Goal: Communication & Community: Ask a question

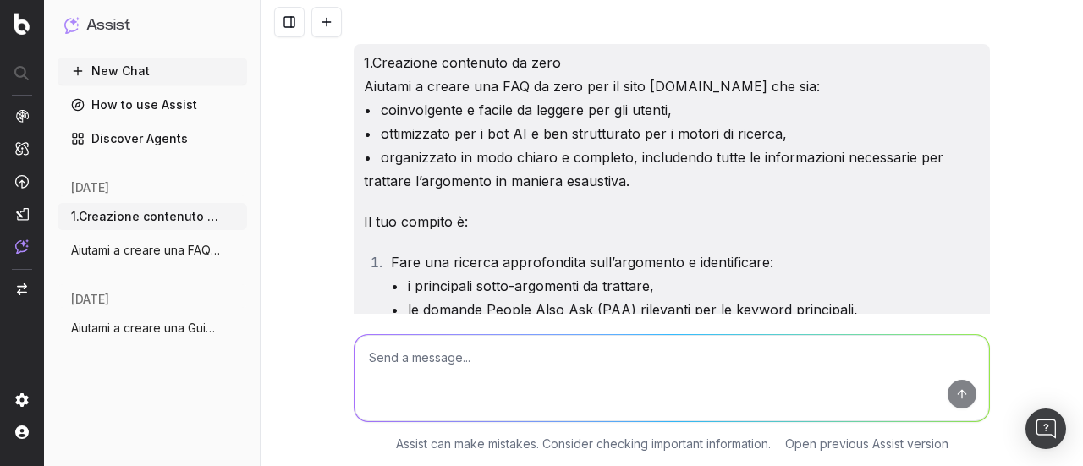
scroll to position [6714, 0]
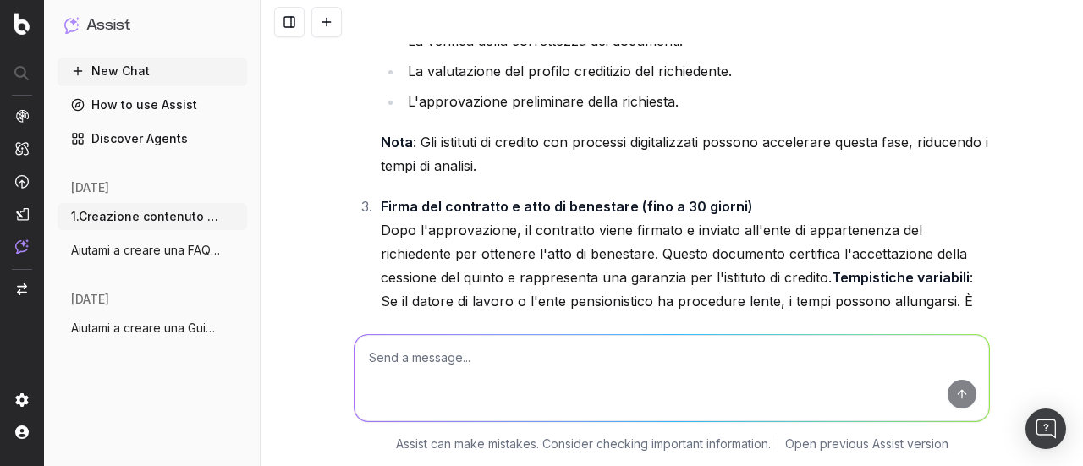
click at [103, 73] on button "New Chat" at bounding box center [153, 71] width 190 height 27
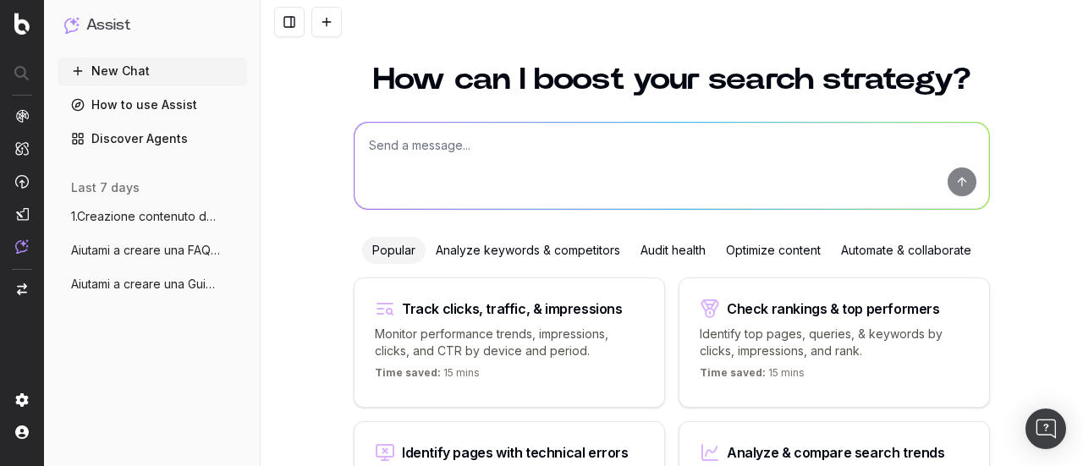
scroll to position [19, 0]
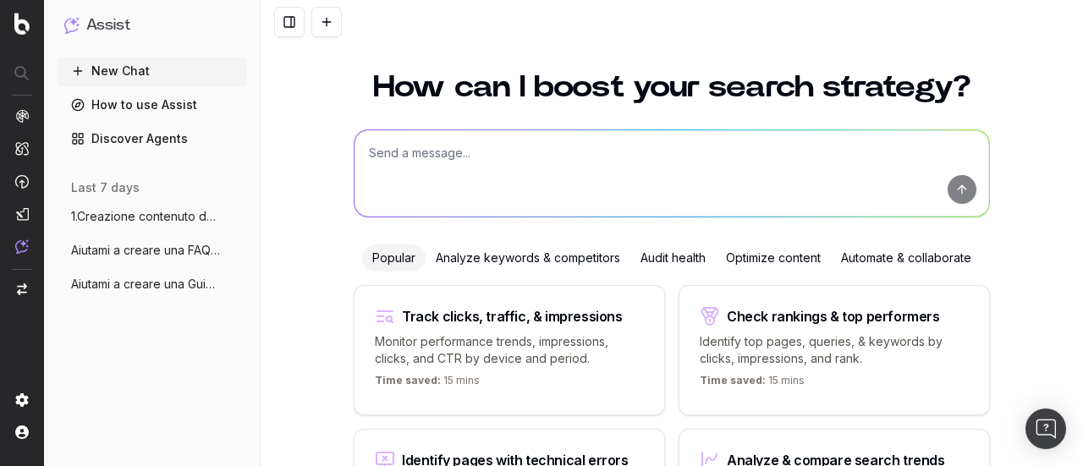
click at [476, 187] on textarea at bounding box center [672, 173] width 635 height 86
click at [447, 157] on textarea at bounding box center [672, 173] width 635 height 86
paste textarea "Loremip d sitame co adipiscin Elitsed Doeiusmod te inci utl et dolo MagnaaliQua…"
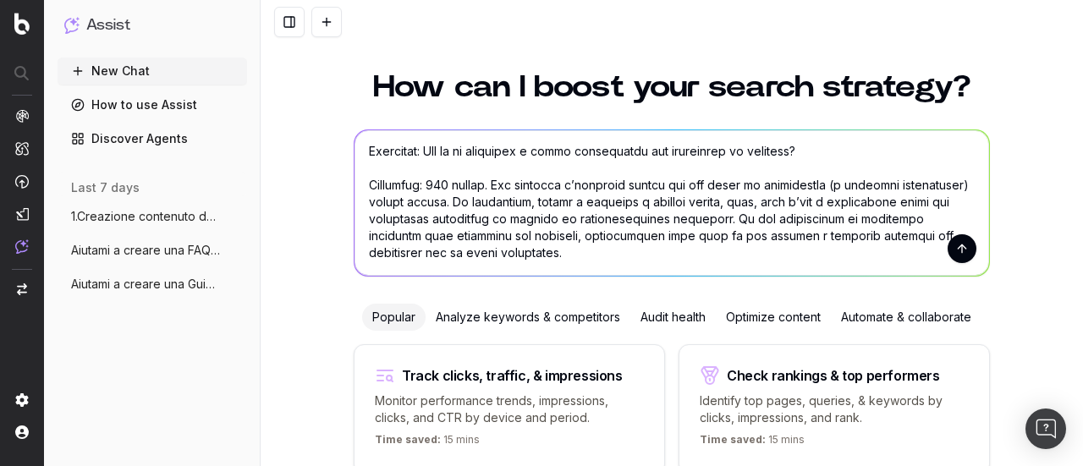
scroll to position [678, 0]
type textarea "Loremip d sitame co adipiscin Elitsed Doeiusmod te inci utl et dolo MagnaaliQua…"
click at [948, 246] on button "submit" at bounding box center [962, 248] width 29 height 29
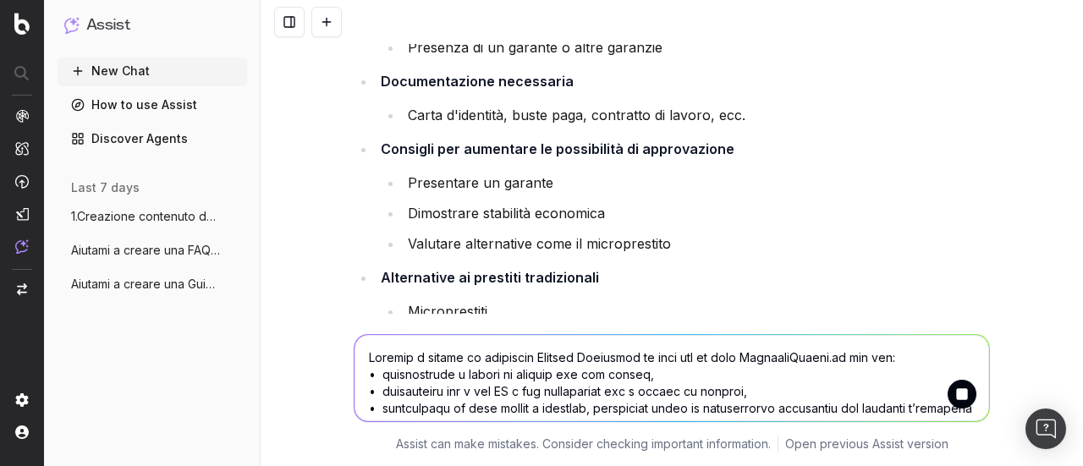
scroll to position [1809, 0]
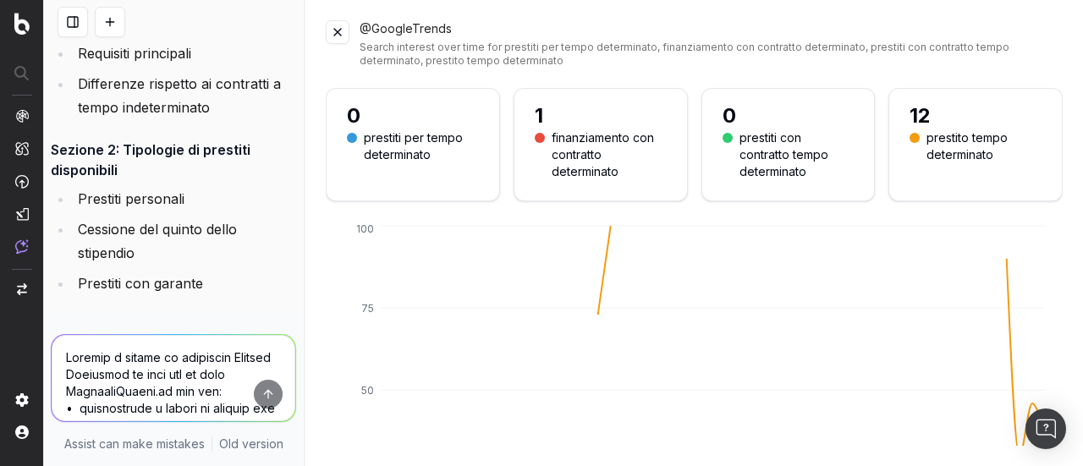
scroll to position [4947, 0]
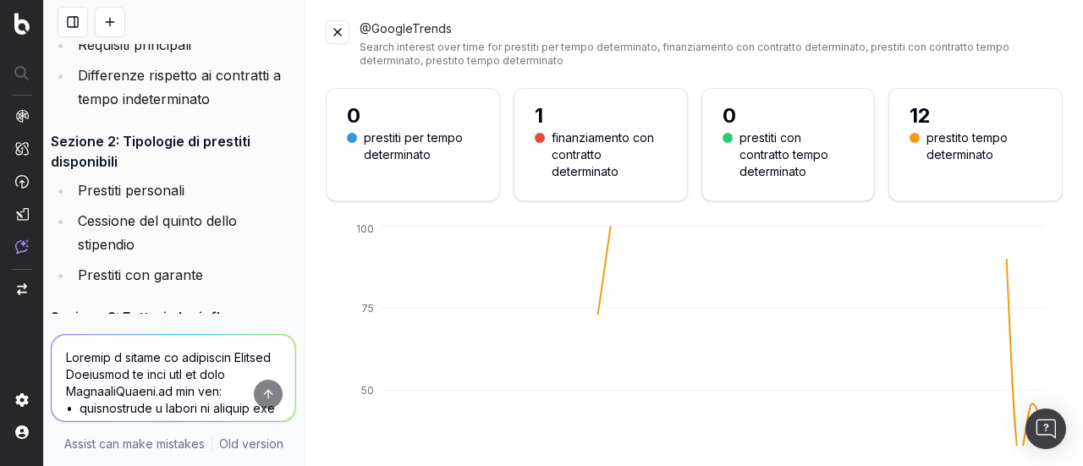
click at [338, 37] on button at bounding box center [338, 32] width 24 height 24
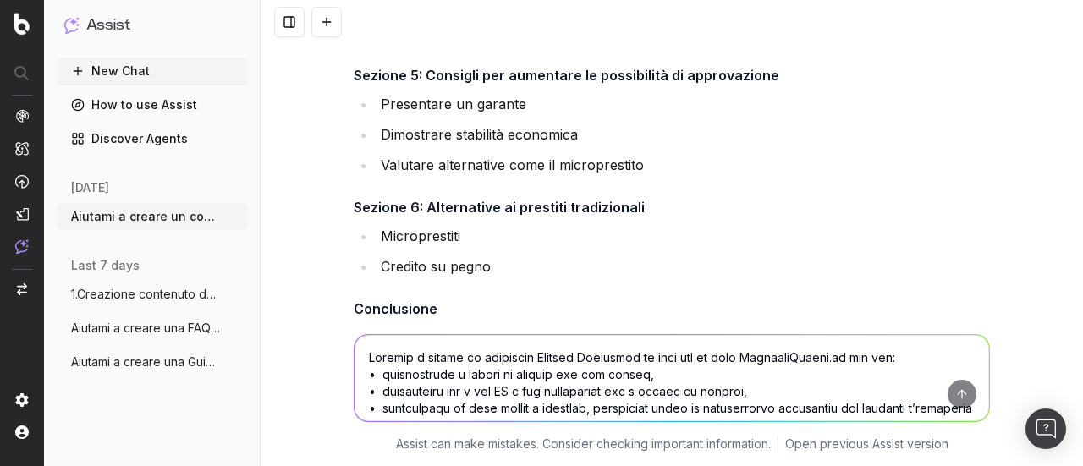
scroll to position [3099, 0]
click at [382, 371] on textarea at bounding box center [672, 378] width 635 height 86
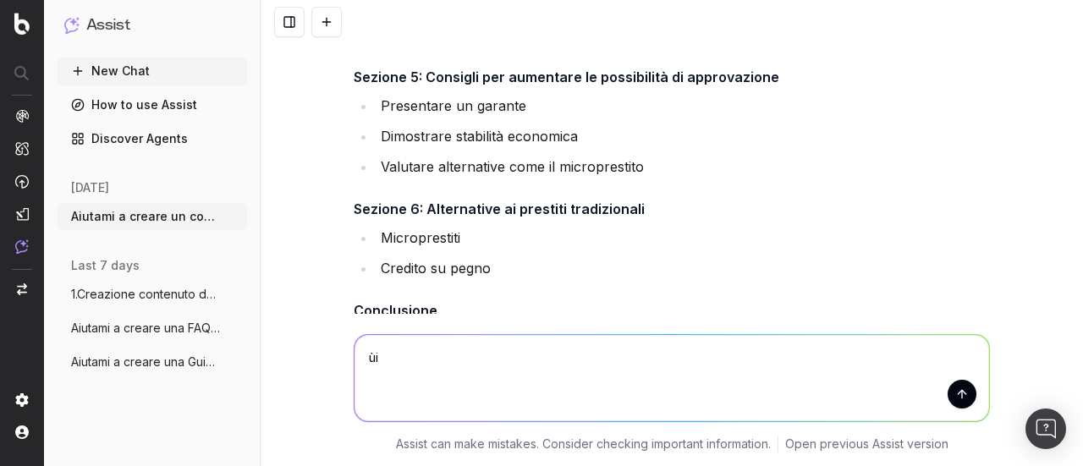
type textarea "ù"
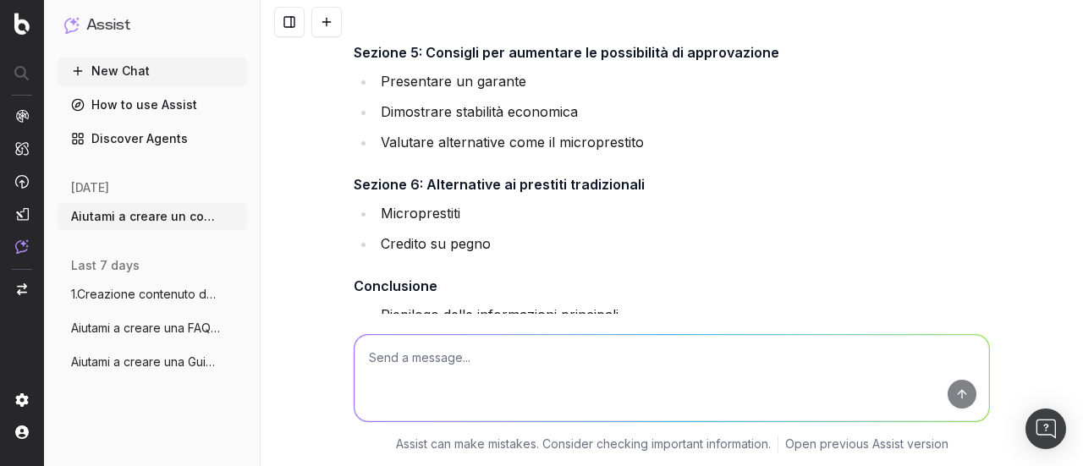
scroll to position [3353, 0]
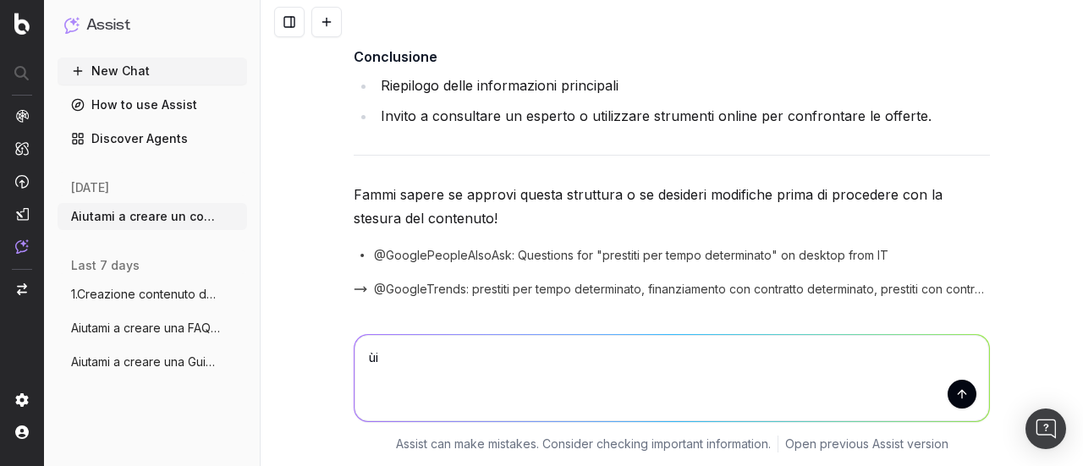
type textarea "ù"
type textarea "Includere: come funziona, soluzioni, consigli"
click at [949, 393] on button "submit" at bounding box center [962, 394] width 29 height 29
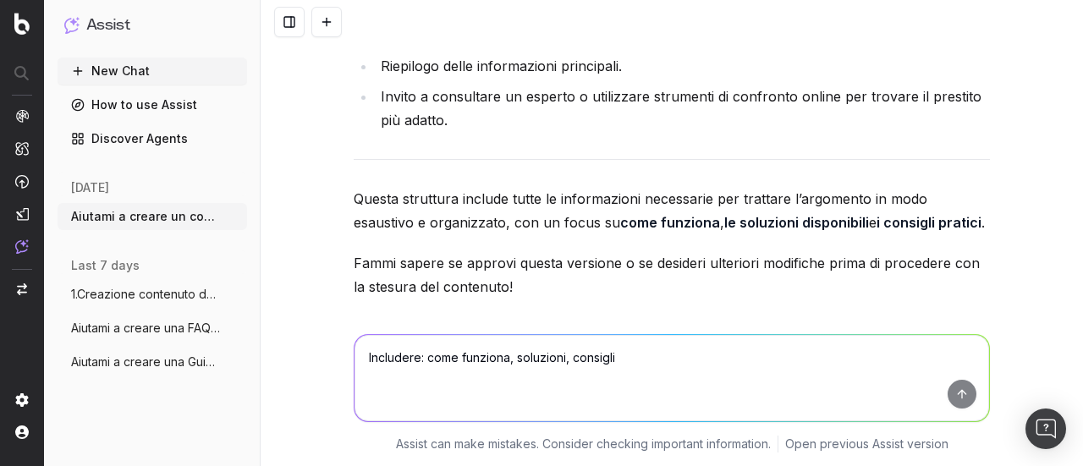
scroll to position [5394, 0]
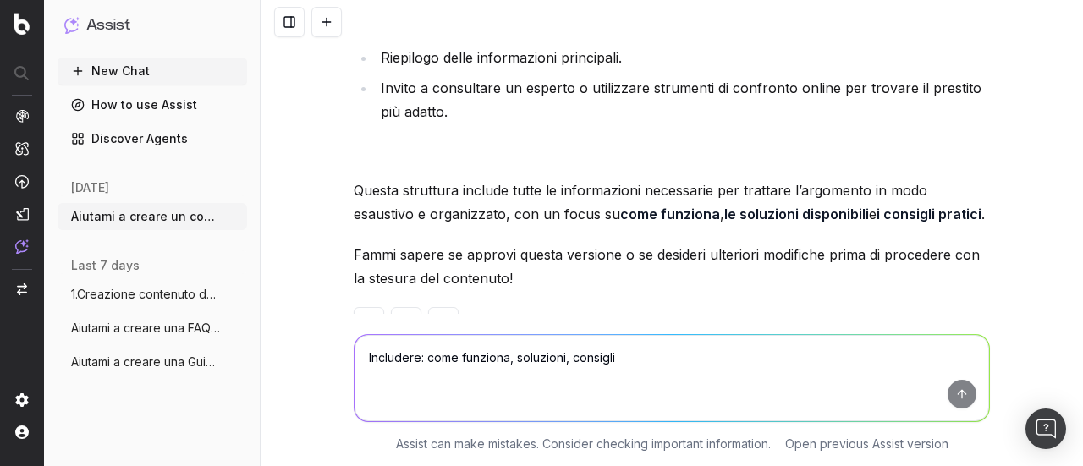
click at [460, 362] on textarea "Includere: come funziona, soluzioni, consigli" at bounding box center [672, 378] width 635 height 86
drag, startPoint x: 382, startPoint y: 349, endPoint x: 334, endPoint y: 349, distance: 48.2
click at [334, 349] on div "ok ok Assist can make mistakes. Consider checking important information. Open p…" at bounding box center [672, 390] width 822 height 152
type textarea "approvo"
click at [966, 393] on button "submit" at bounding box center [962, 394] width 29 height 29
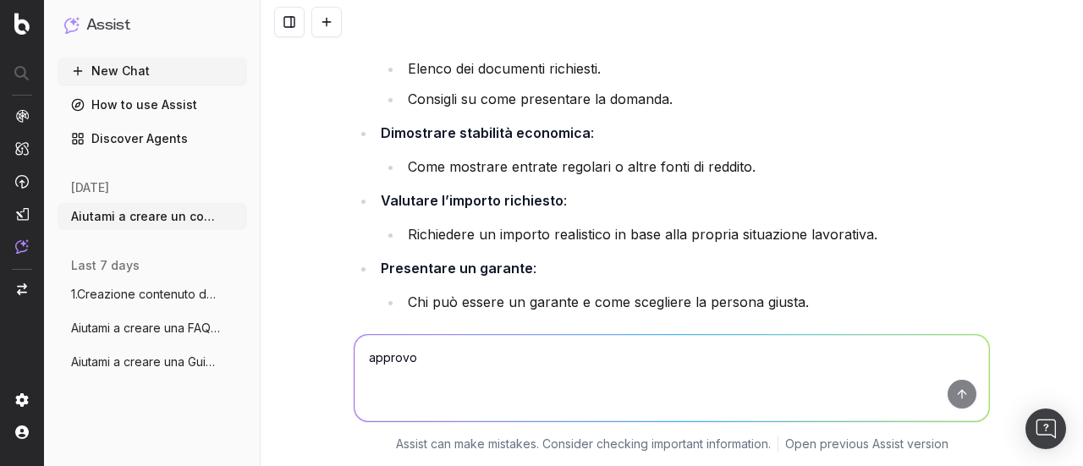
scroll to position [4974, 0]
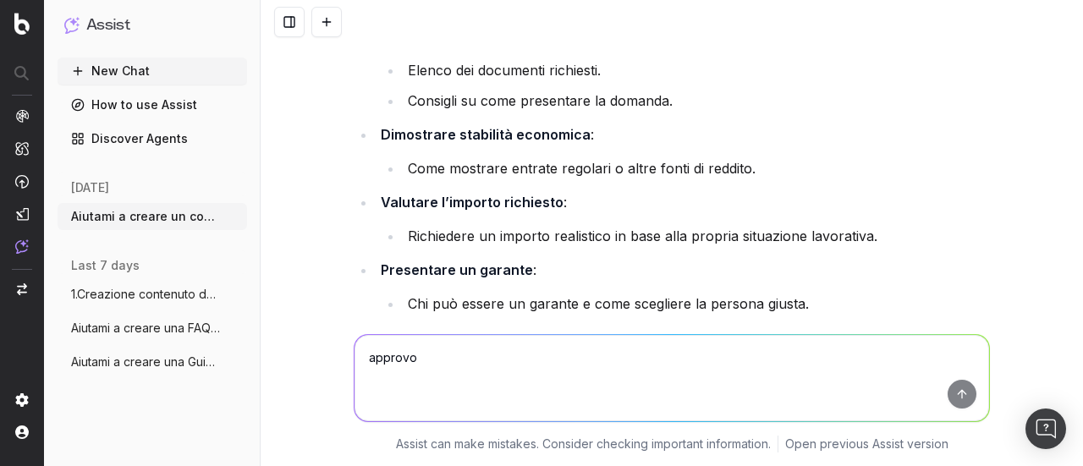
click at [148, 70] on button "New Chat" at bounding box center [153, 71] width 190 height 27
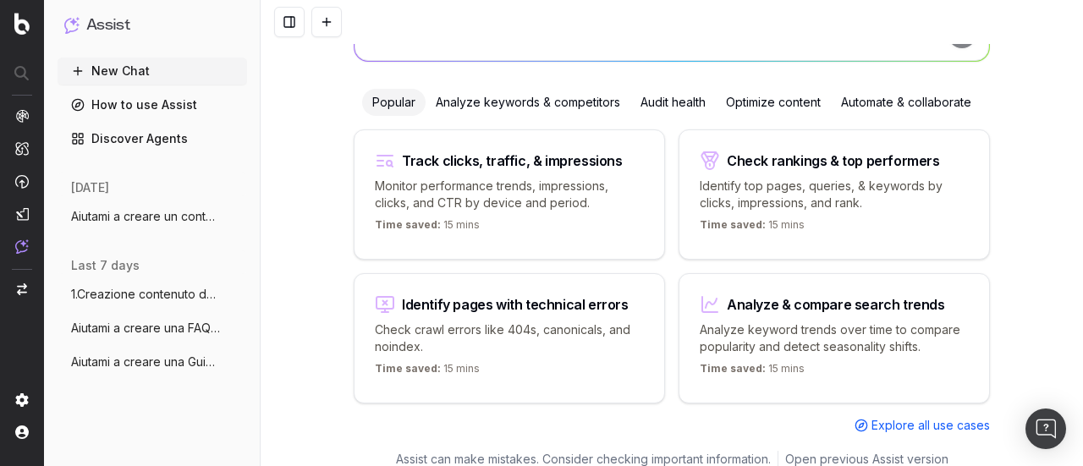
scroll to position [6, 0]
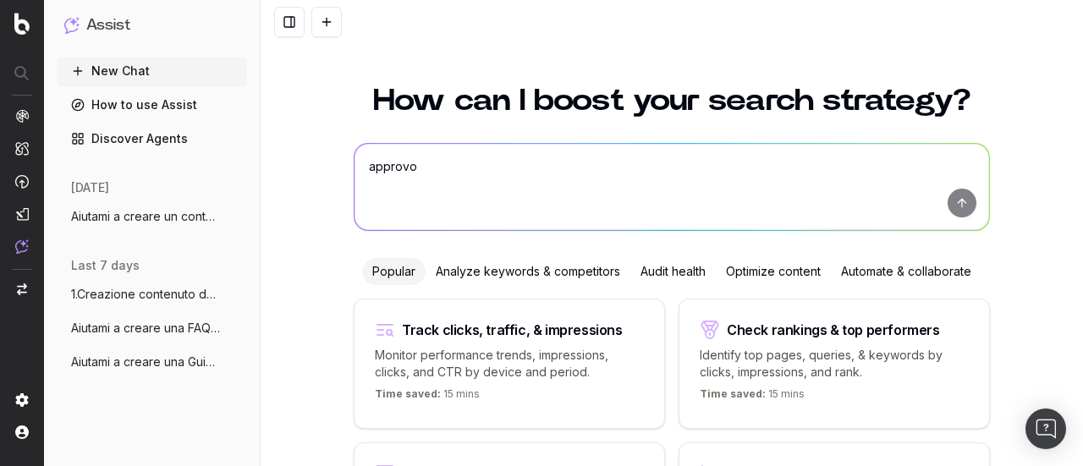
click at [534, 199] on textarea "approvo" at bounding box center [672, 187] width 635 height 86
paste textarea "Loremip d sitame co adipiscin Elitsed Doeiusmod te inci utl et dolo MagnaaliQua…"
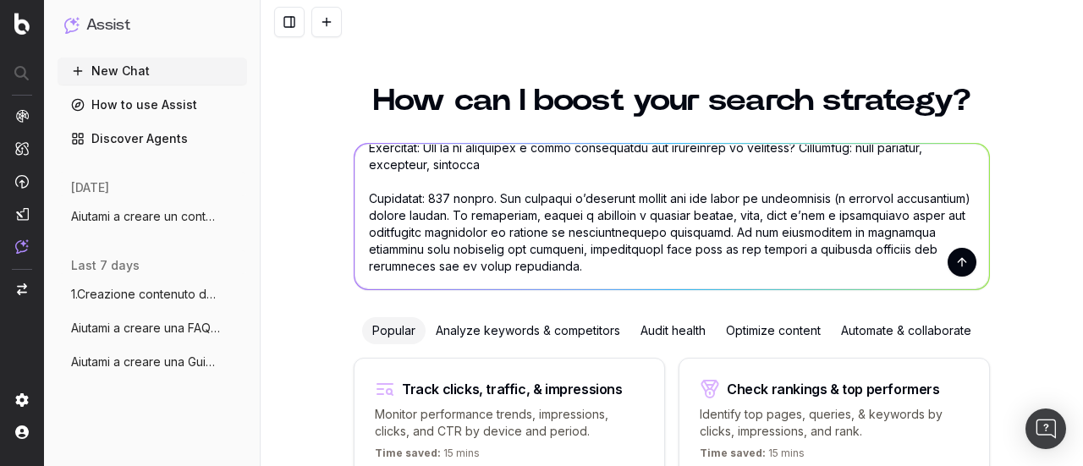
scroll to position [695, 0]
type textarea "Loremip d sitame co adipiscin Elitsed Doeiusmod te inci utl et dolo MagnaaliQua…"
click at [961, 267] on button "submit" at bounding box center [962, 262] width 29 height 29
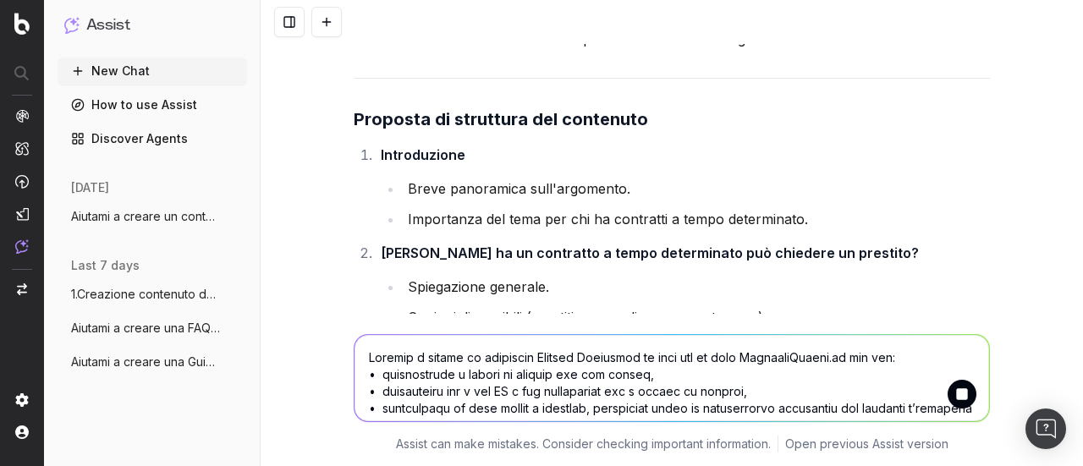
scroll to position [2143, 0]
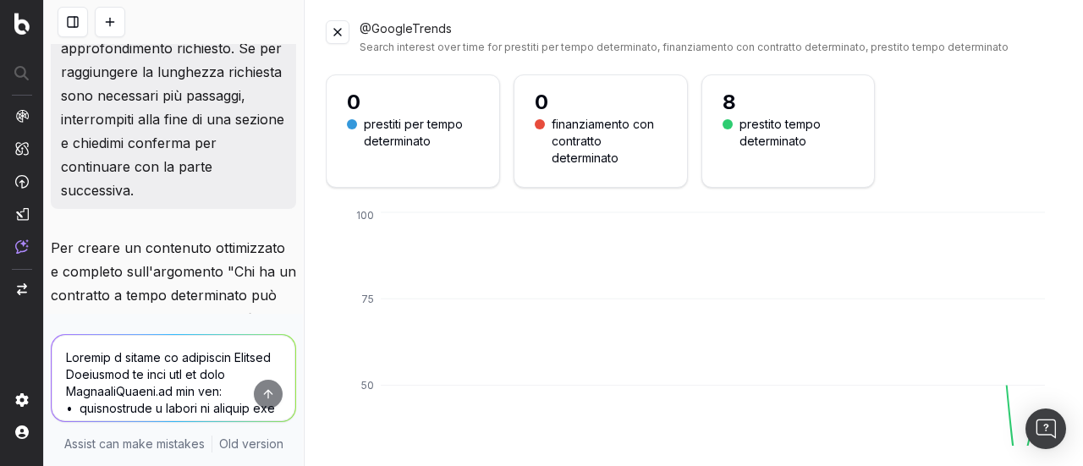
click at [345, 30] on button at bounding box center [338, 32] width 24 height 24
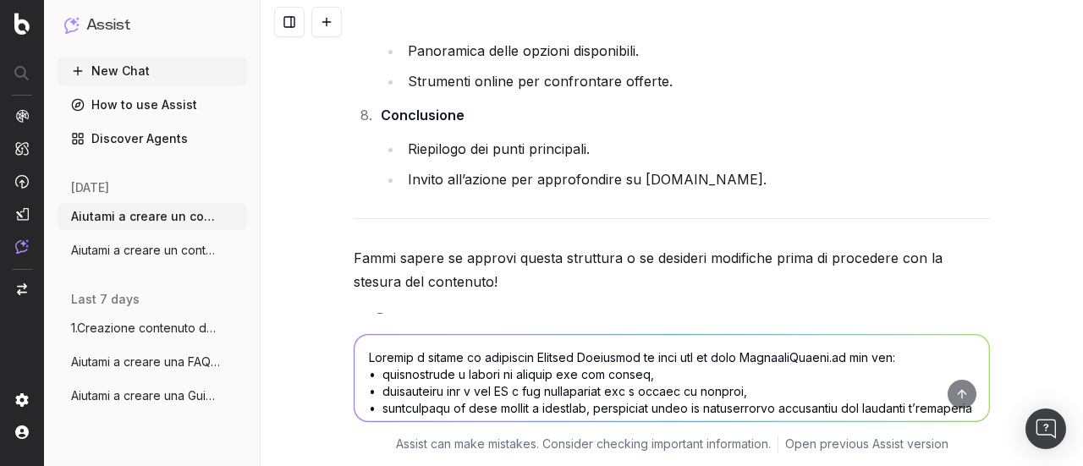
scroll to position [2750, 0]
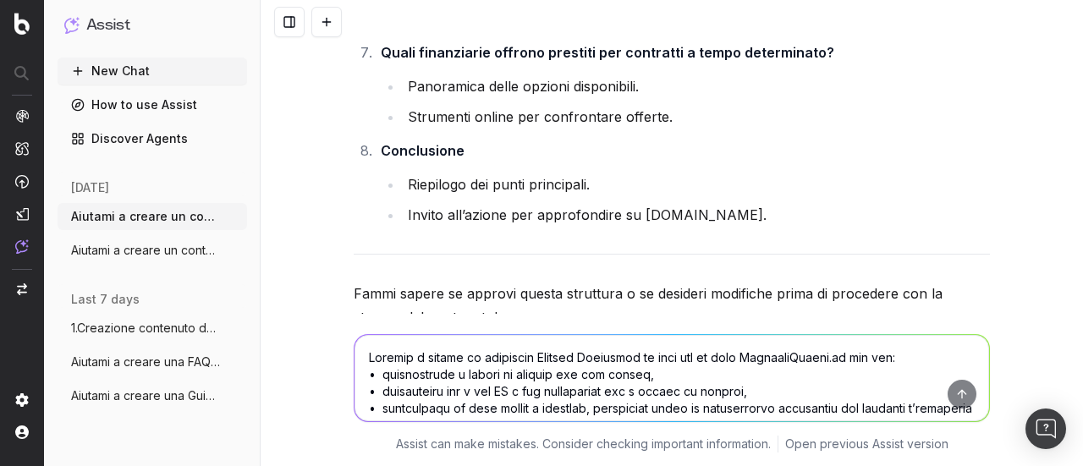
drag, startPoint x: 420, startPoint y: 371, endPoint x: 449, endPoint y: 316, distance: 63.2
click at [420, 371] on textarea at bounding box center [672, 378] width 635 height 86
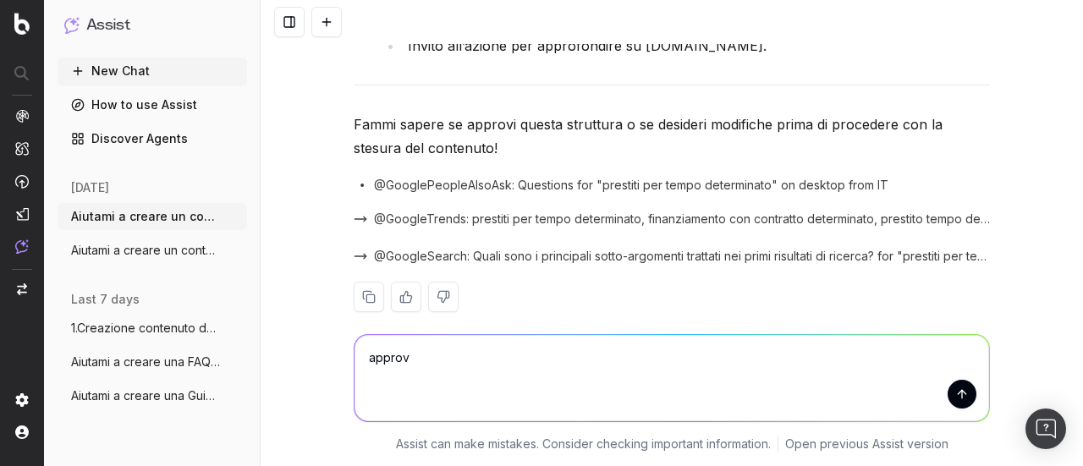
type textarea "approvo"
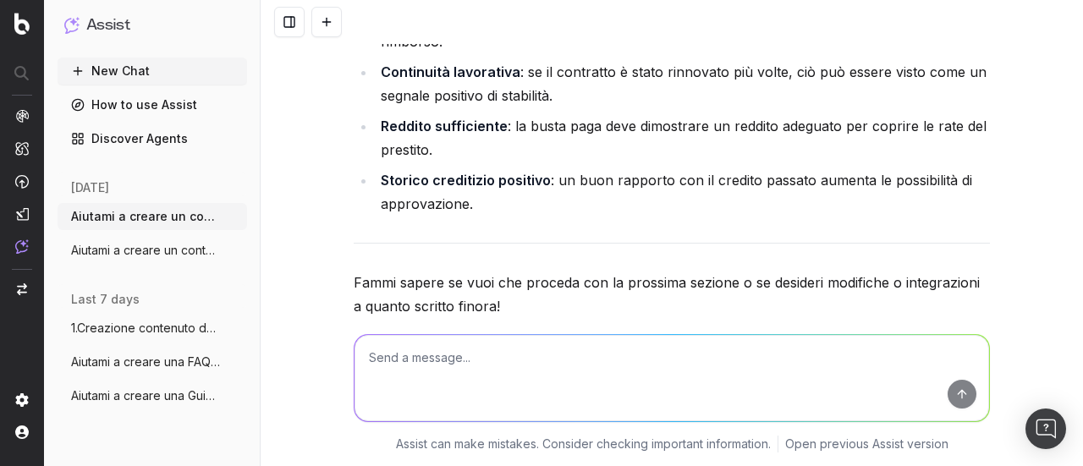
scroll to position [4235, 0]
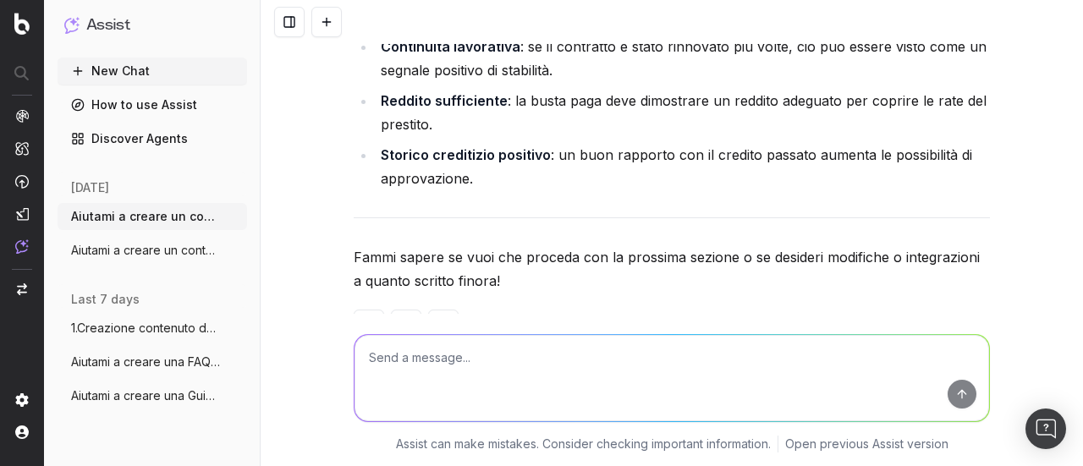
click at [523, 371] on textarea at bounding box center [672, 378] width 635 height 86
type textarea "procedi"
click at [948, 396] on button "submit" at bounding box center [962, 394] width 29 height 29
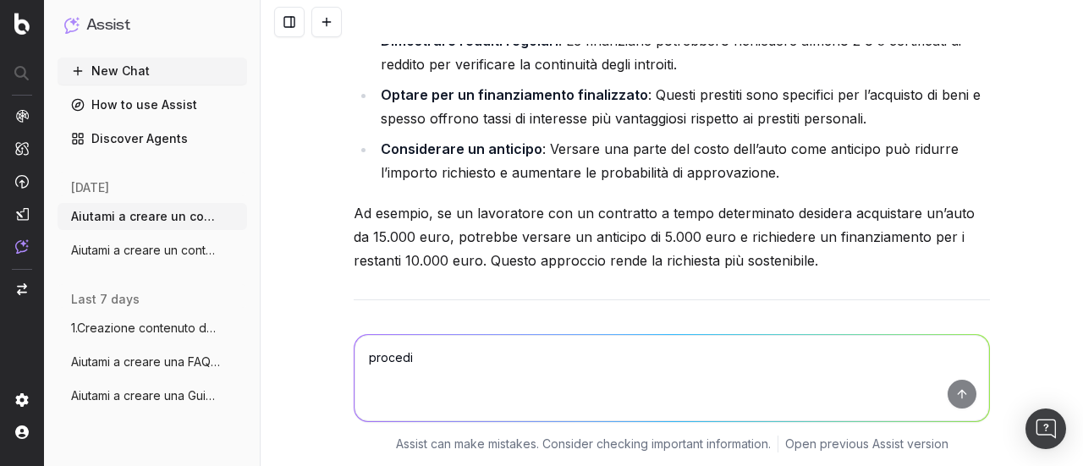
scroll to position [5784, 0]
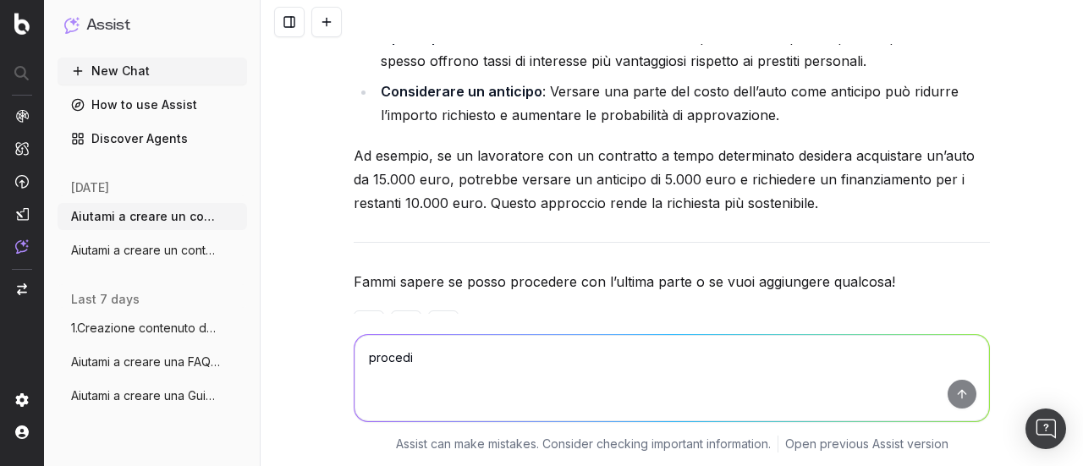
click at [533, 360] on textarea "procedi" at bounding box center [672, 378] width 635 height 86
type textarea "procedi"
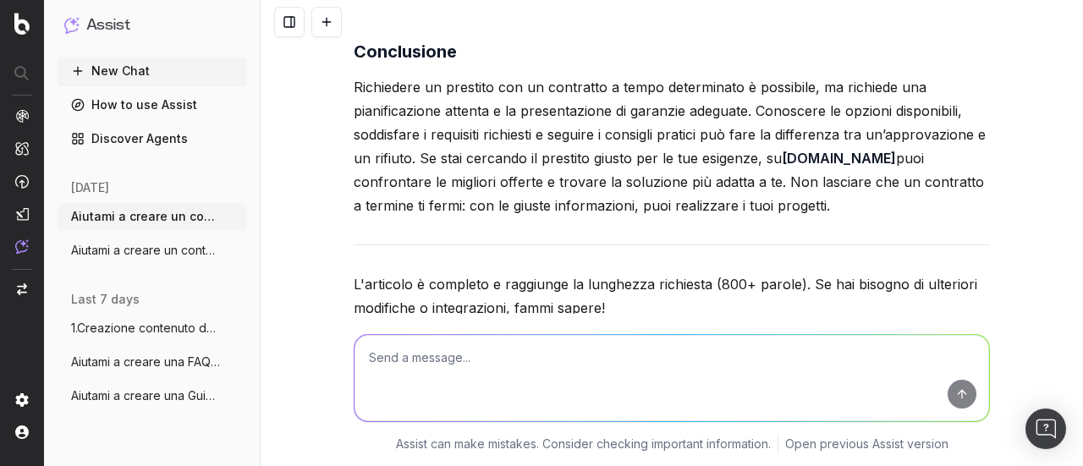
scroll to position [6714, 0]
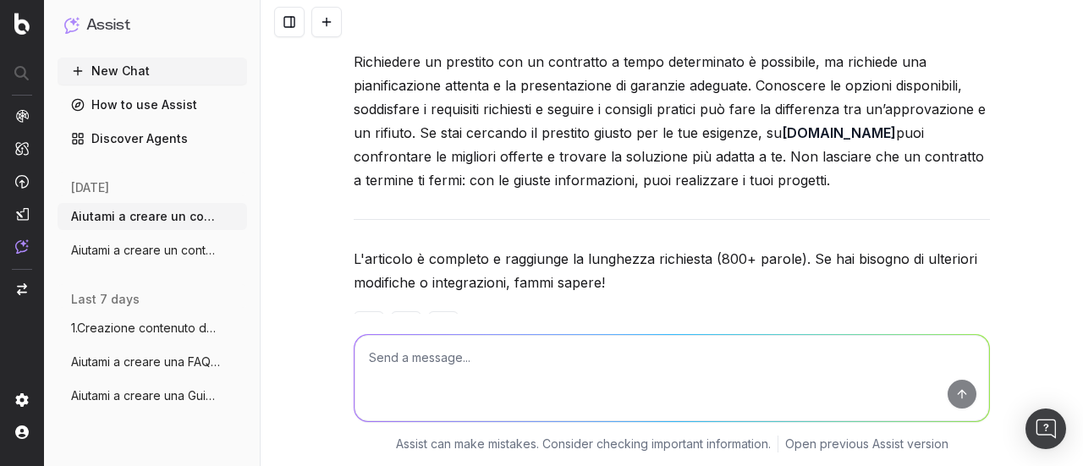
click at [508, 390] on textarea at bounding box center [672, 378] width 635 height 86
click at [487, 360] on textarea "mandami tutto il testo unito in un unico messaggio" at bounding box center [672, 378] width 635 height 86
type textarea "mandami tutto il testo che hai generato unito in un unico messaggio"
click at [960, 398] on button "submit" at bounding box center [962, 394] width 29 height 29
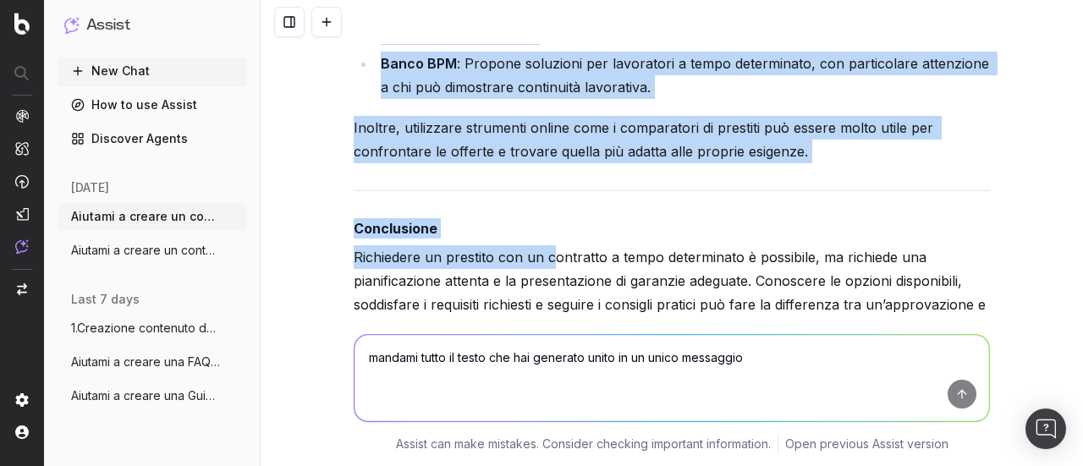
scroll to position [9883, 0]
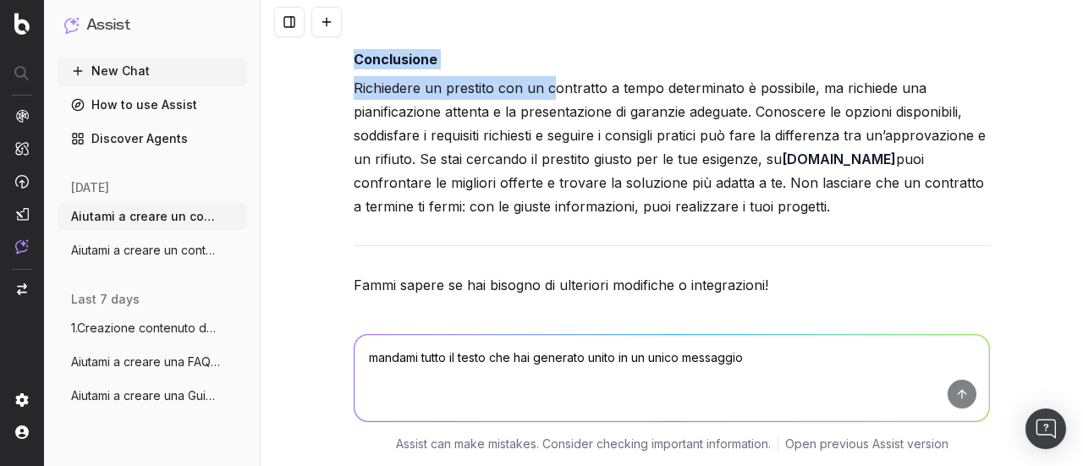
drag, startPoint x: 350, startPoint y: 89, endPoint x: 839, endPoint y: 150, distance: 492.0
copy div "Lor ip do sitametco a elits doeiusmodte inc utlaboreet do magnaali? Enimadminim…"
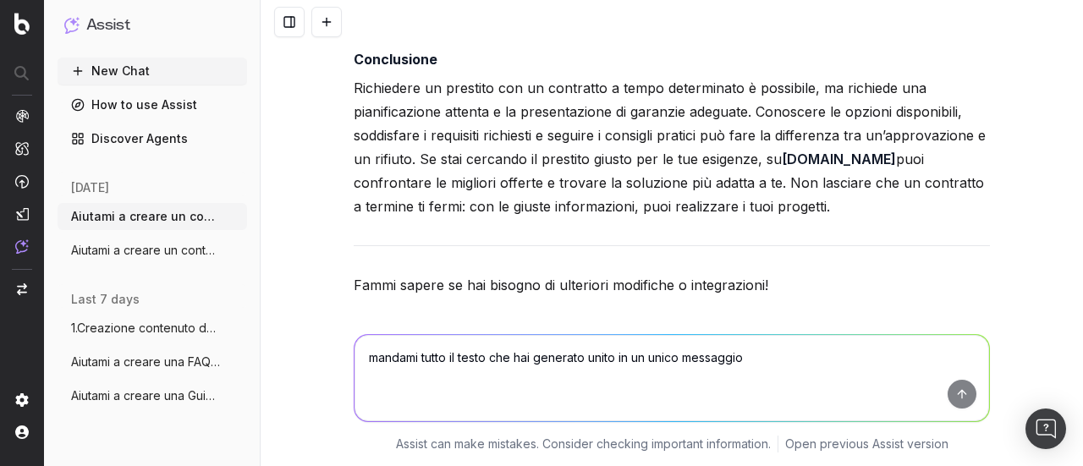
click at [442, 385] on textarea "mandami tutto il testo che hai generato unito in un unico messaggio" at bounding box center [672, 378] width 635 height 86
type textarea "G"
type textarea "genera title e meta description"
click at [961, 400] on button "submit" at bounding box center [962, 394] width 29 height 29
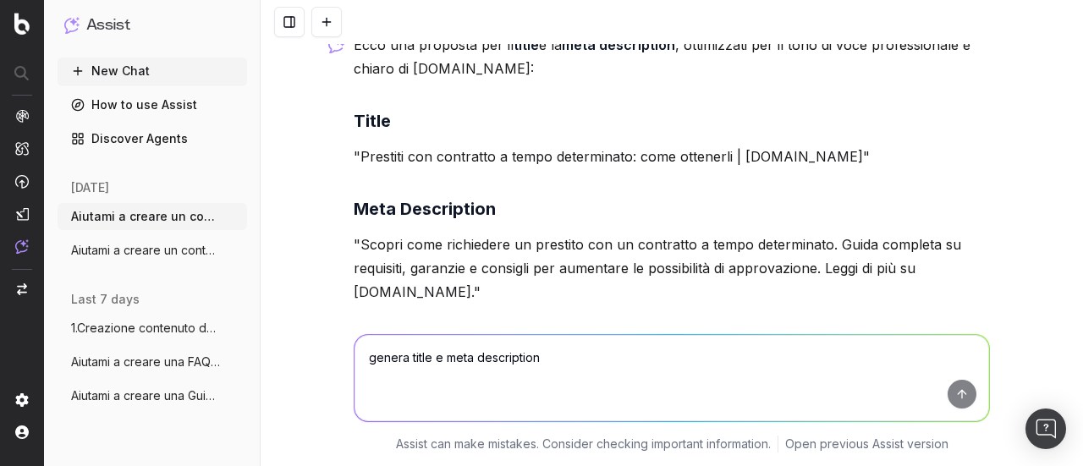
scroll to position [10195, 0]
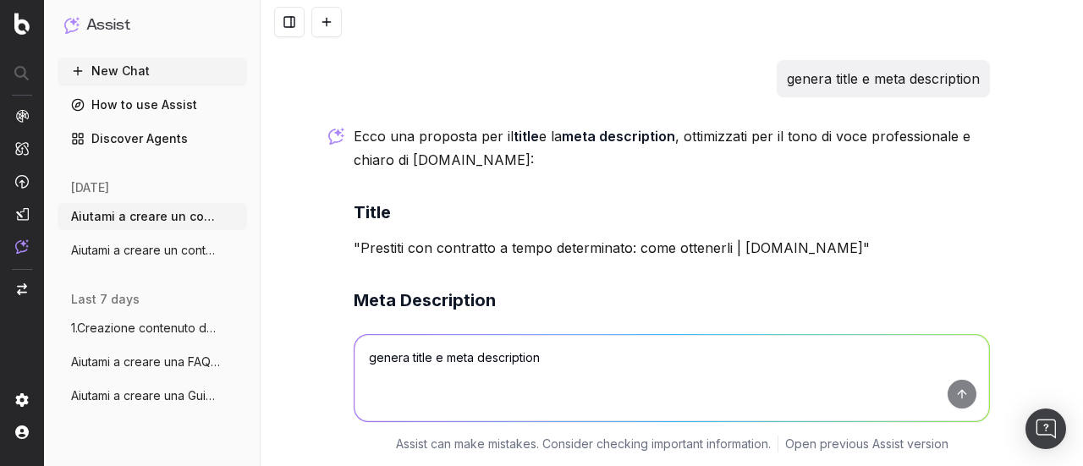
click at [357, 236] on p ""Prestiti con contratto a tempo determinato: come ottenerli | [DOMAIN_NAME]"" at bounding box center [672, 248] width 636 height 24
drag, startPoint x: 352, startPoint y: 186, endPoint x: 833, endPoint y: 190, distance: 481.5
click at [833, 236] on p ""Prestiti con contratto a tempo determinato: come ottenerli | [DOMAIN_NAME]"" at bounding box center [672, 248] width 636 height 24
copy p "Prestiti con contratto a tempo determinato: come ottenerli | [DOMAIN_NAME]"
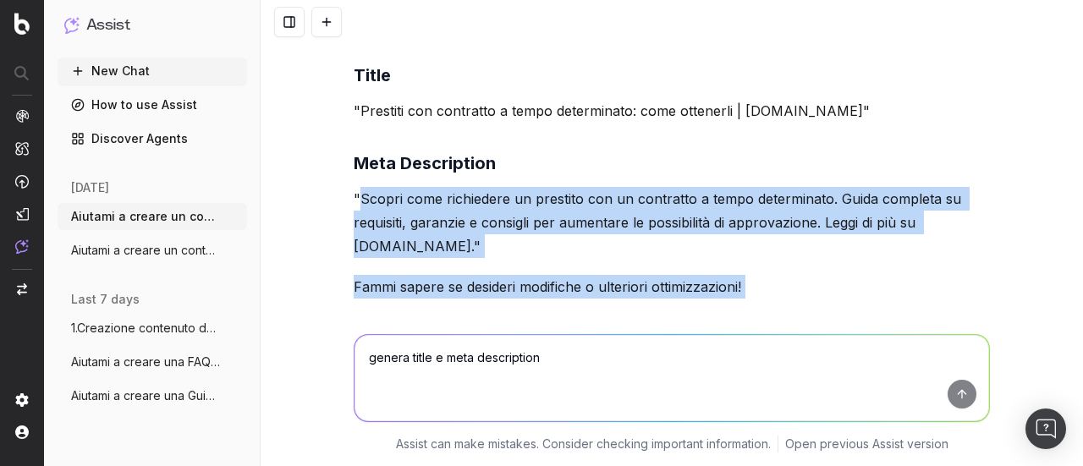
scroll to position [10364, 0]
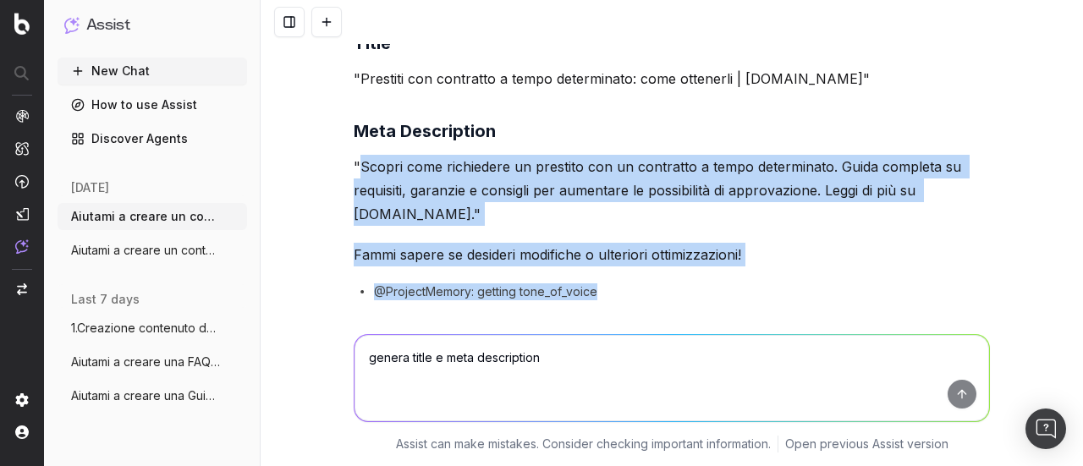
drag, startPoint x: 355, startPoint y: 278, endPoint x: 448, endPoint y: 150, distance: 158.8
click at [448, 155] on p ""Scopri come richiedere un prestito con un contratto a tempo determinato. Guida…" at bounding box center [672, 190] width 636 height 71
copy p "Scopri come richiedere un prestito con un contratto a tempo determinato. Guida …"
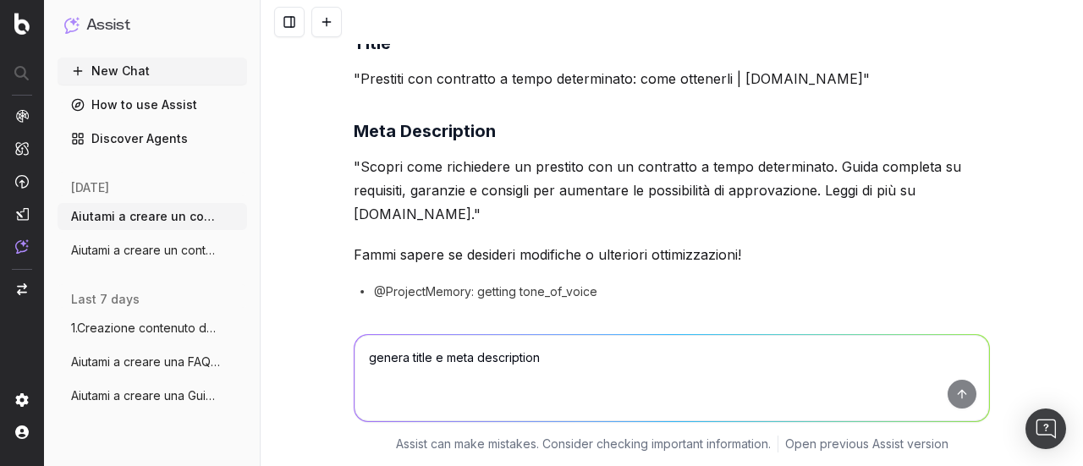
click at [464, 372] on textarea "genera title e meta description" at bounding box center [672, 378] width 635 height 86
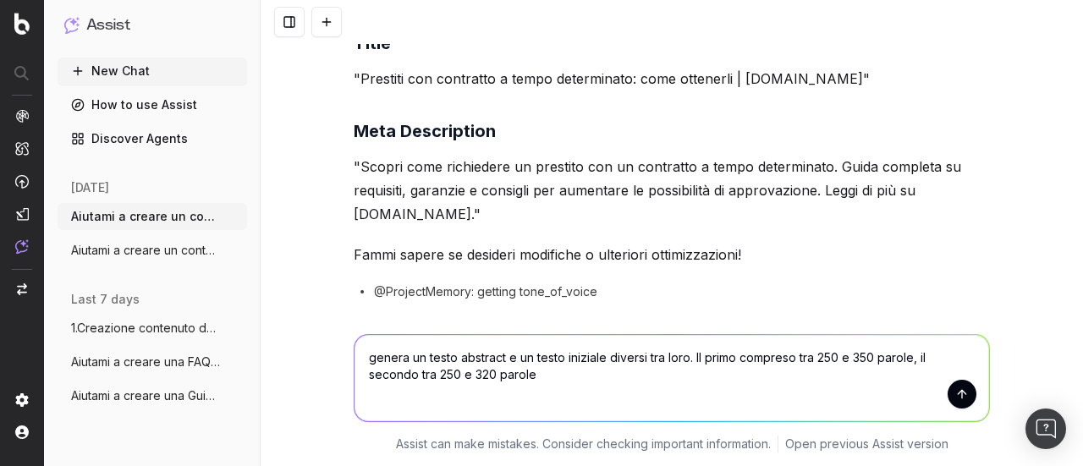
type textarea "genera un testo abstract e un testo iniziale diversi tra loro. Il primo compres…"
click at [956, 399] on button "submit" at bounding box center [962, 394] width 29 height 29
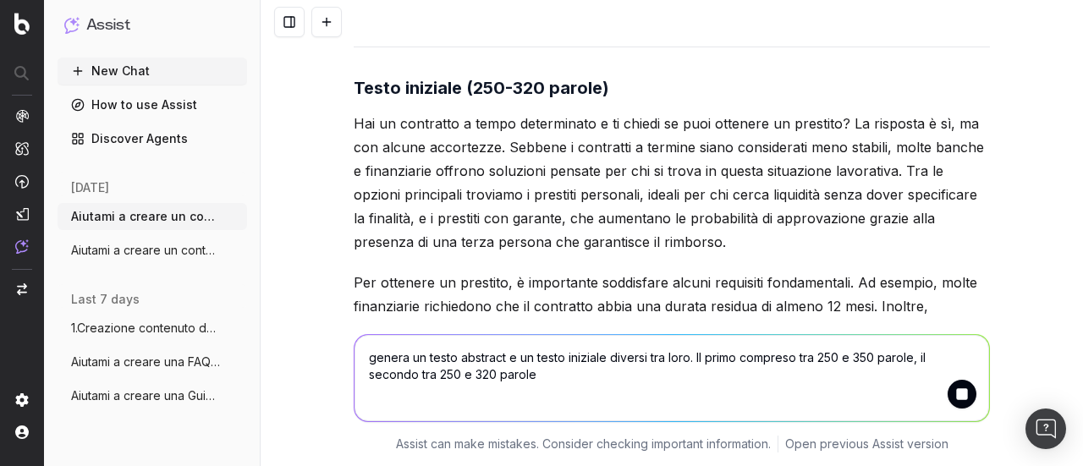
scroll to position [11376, 0]
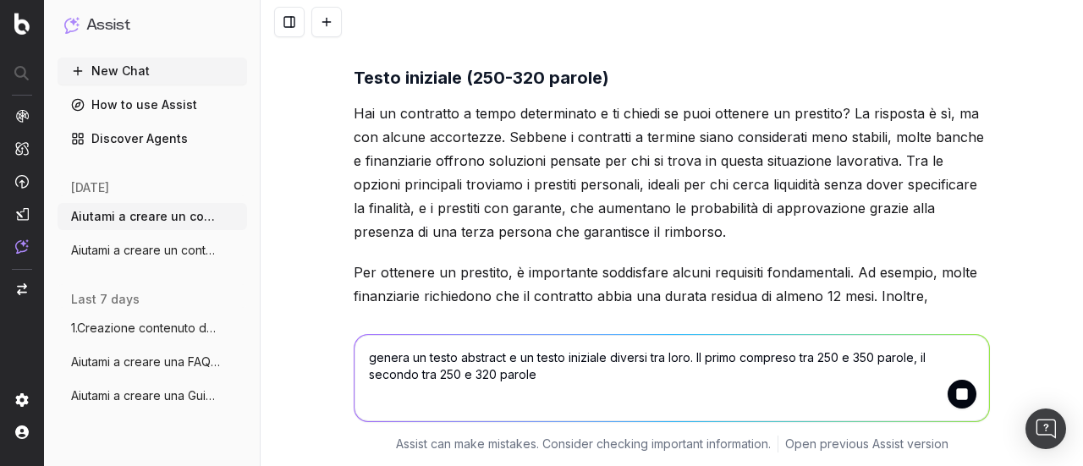
click at [463, 356] on textarea "genera un testo abstract e un testo iniziale diversi tra loro. Il primo compres…" at bounding box center [672, 378] width 635 height 86
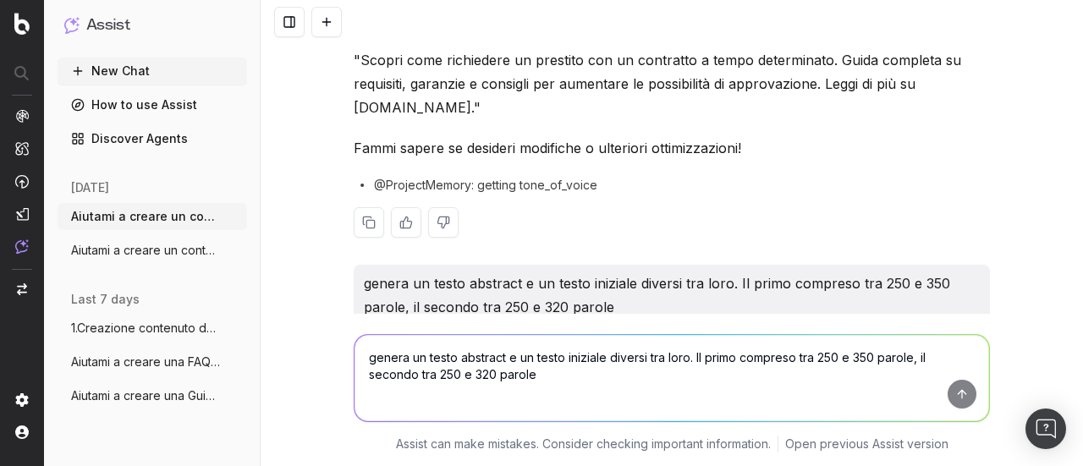
scroll to position [10530, 0]
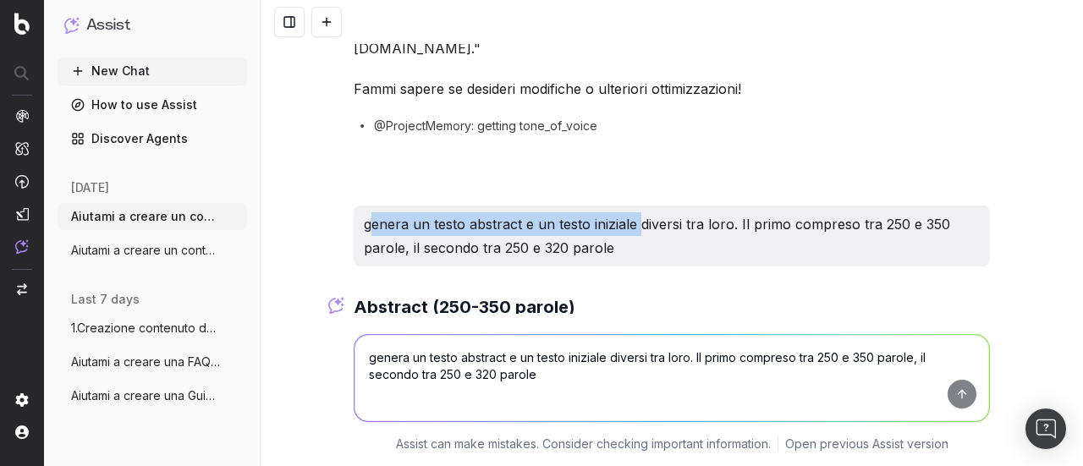
drag, startPoint x: 361, startPoint y: 163, endPoint x: 640, endPoint y: 175, distance: 278.6
click at [638, 212] on p "genera un testo abstract e un testo iniziale diversi tra loro. Il primo compres…" at bounding box center [672, 235] width 616 height 47
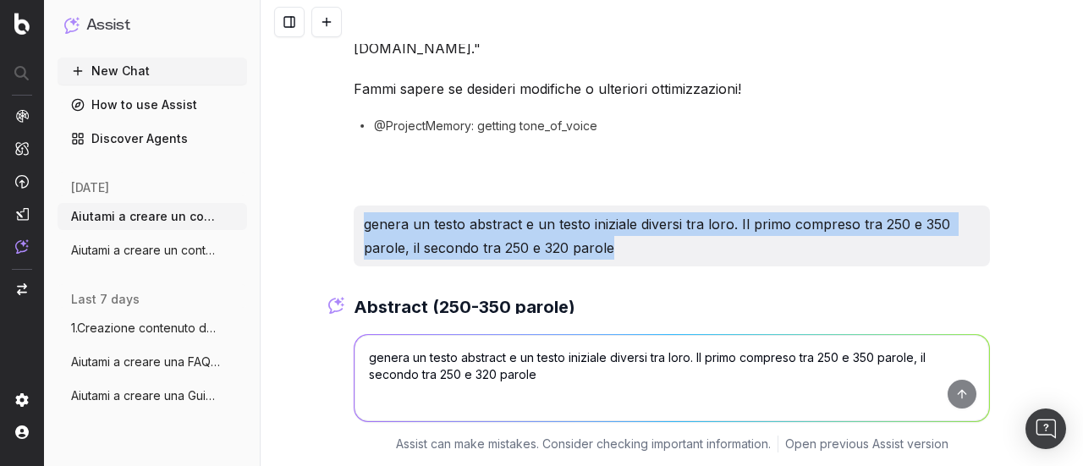
drag, startPoint x: 637, startPoint y: 185, endPoint x: 343, endPoint y: 170, distance: 294.9
copy p "genera un testo abstract e un testo iniziale diversi tra loro. Il primo compres…"
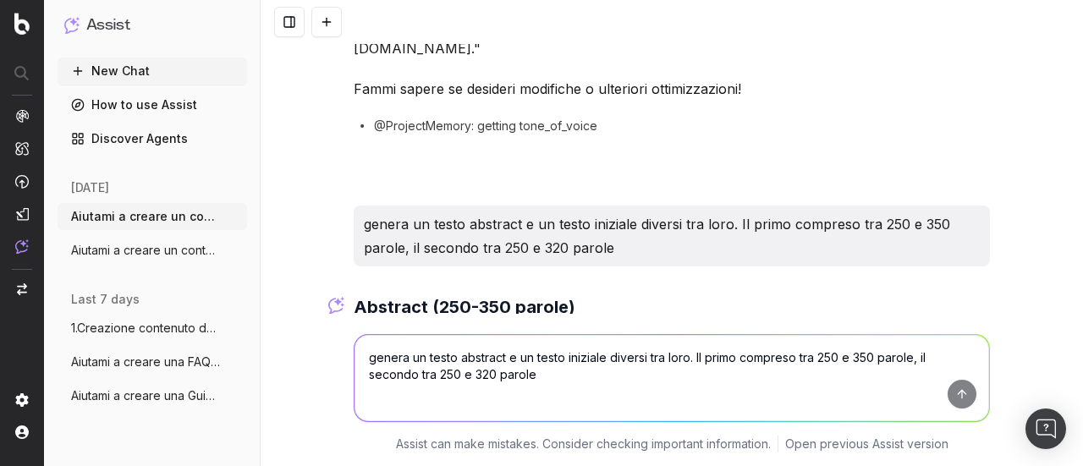
click at [442, 338] on textarea "genera un testo abstract e un testo iniziale diversi tra loro. Il primo compres…" at bounding box center [672, 378] width 635 height 86
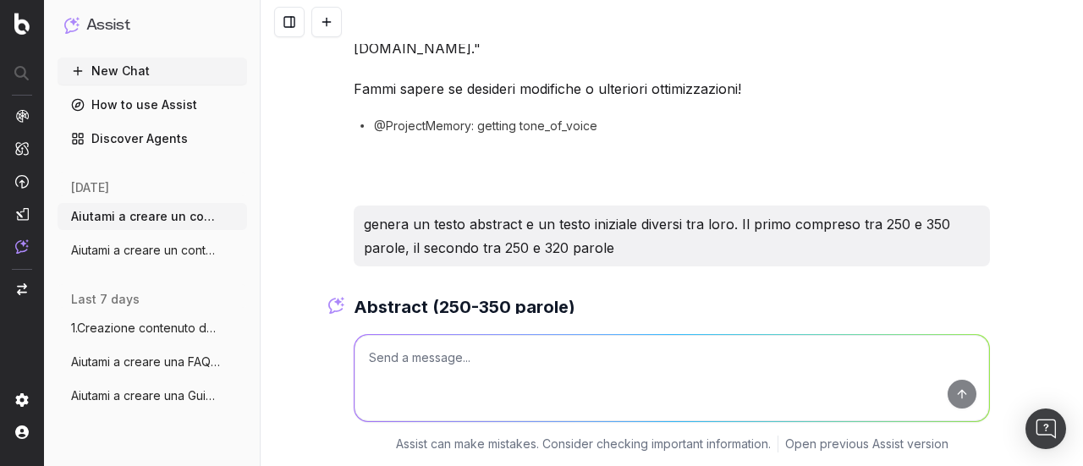
paste textarea "genera un testo abstract e un testo iniziale diversi tra loro. Il primo compres…"
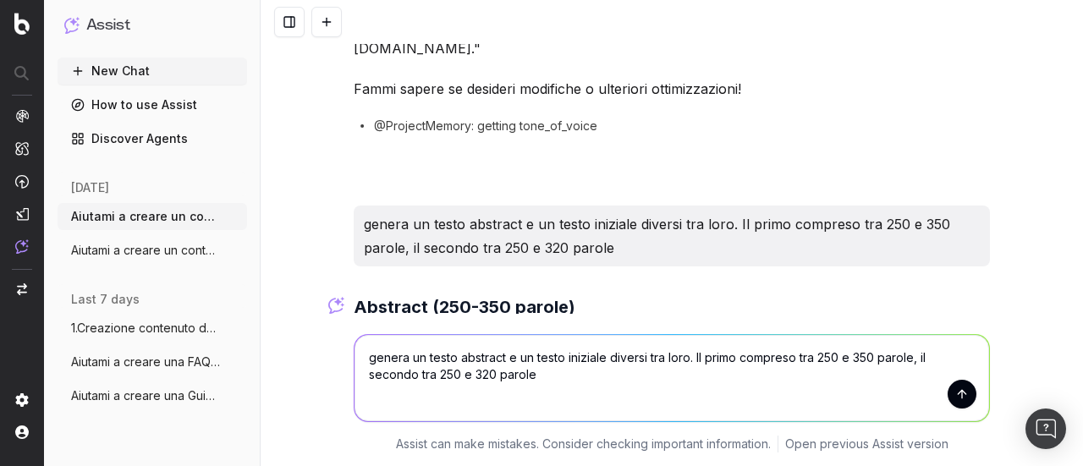
click at [892, 357] on textarea "genera un testo abstract e un testo iniziale diversi tra loro. Il primo compres…" at bounding box center [672, 378] width 635 height 86
click at [498, 378] on textarea "genera un testo abstract e un testo iniziale diversi tra loro. Il primo compres…" at bounding box center [672, 378] width 635 height 86
type textarea "genera un testo abstract e un testo iniziale diversi tra loro. Il primo compres…"
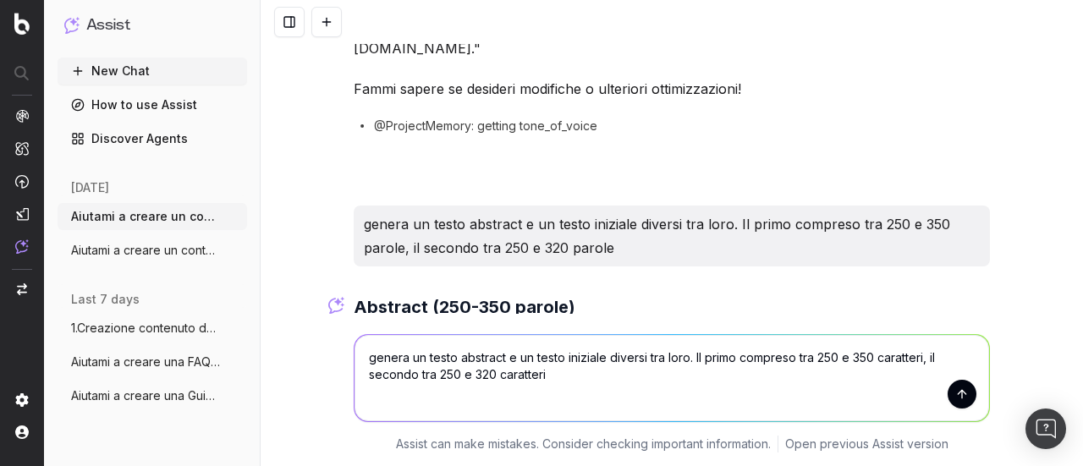
drag, startPoint x: 960, startPoint y: 402, endPoint x: 932, endPoint y: 338, distance: 69.8
click at [958, 401] on button "submit" at bounding box center [962, 394] width 29 height 29
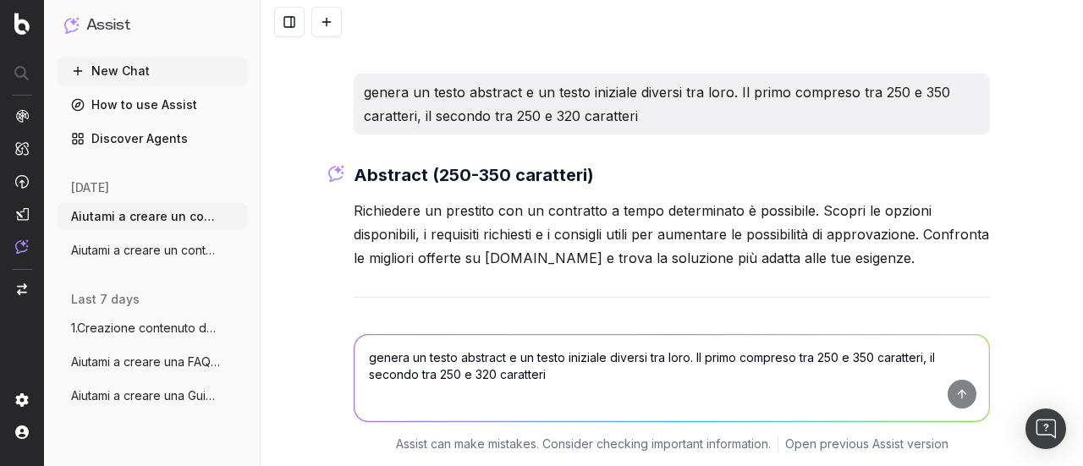
scroll to position [12021, 0]
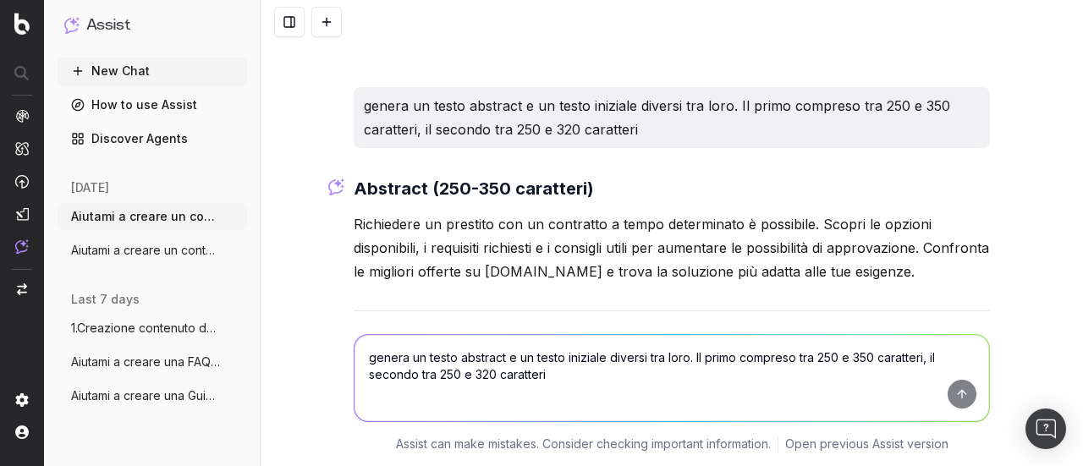
drag, startPoint x: 348, startPoint y: 158, endPoint x: 1073, endPoint y: 221, distance: 727.9
click at [1073, 221] on div "Aiutami a creare un contenuto Domanda Frequente da zero per il sito [DOMAIN_NAM…" at bounding box center [672, 233] width 822 height 466
copy p "Richiedere un prestito con un contratto a tempo determinato è possibile. Scopri…"
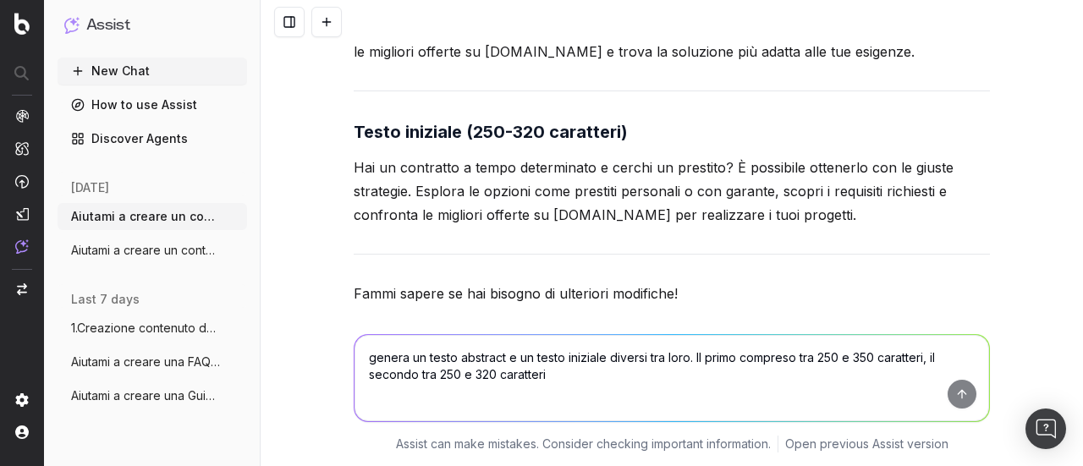
scroll to position [12248, 0]
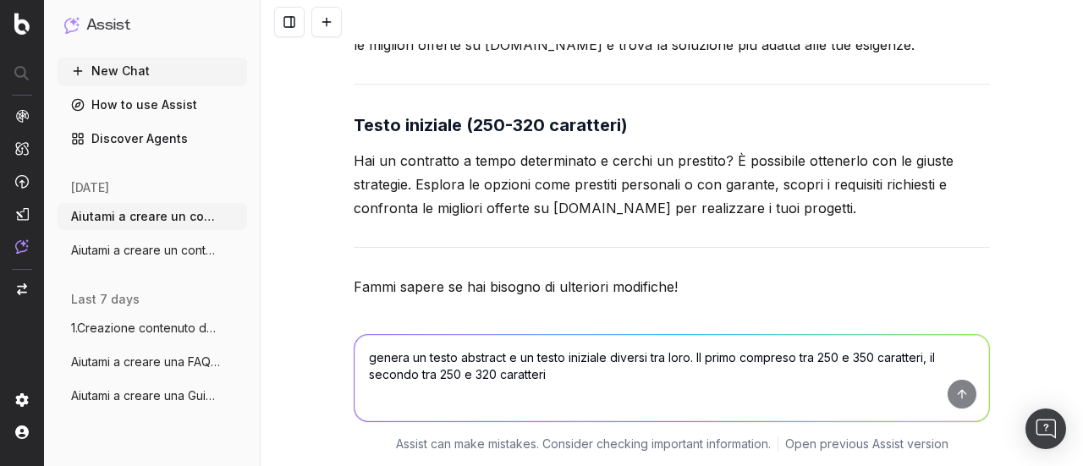
drag, startPoint x: 345, startPoint y: 101, endPoint x: 888, endPoint y: 168, distance: 546.6
copy p "Hai un contratto a tempo determinato e cerchi un prestito? È possibile ottenerl…"
click at [442, 370] on textarea "genera un testo abstract e un testo iniziale diversi tra loro. Il primo compres…" at bounding box center [672, 378] width 635 height 86
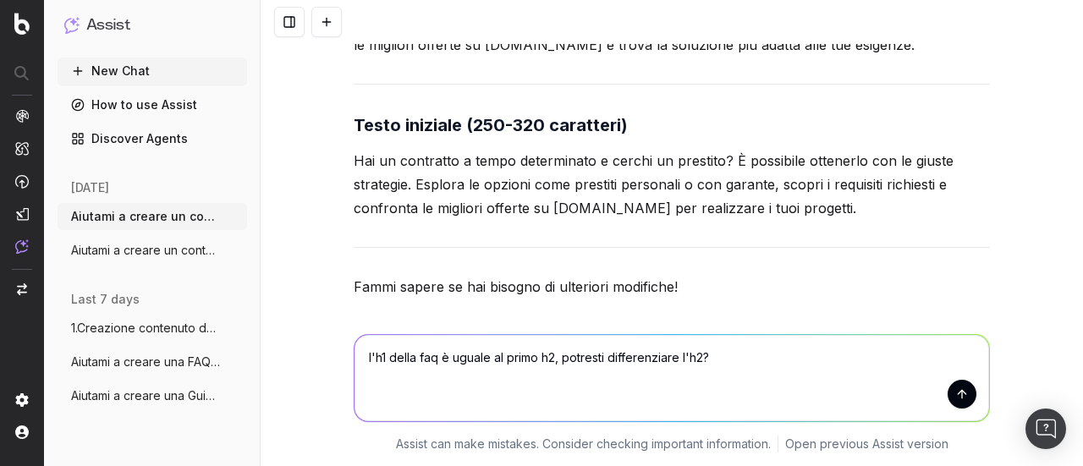
type textarea "l'h1 della faq è uguale al primo h2, potresti differenziare l'h2?"
click at [956, 402] on button "submit" at bounding box center [962, 394] width 29 height 29
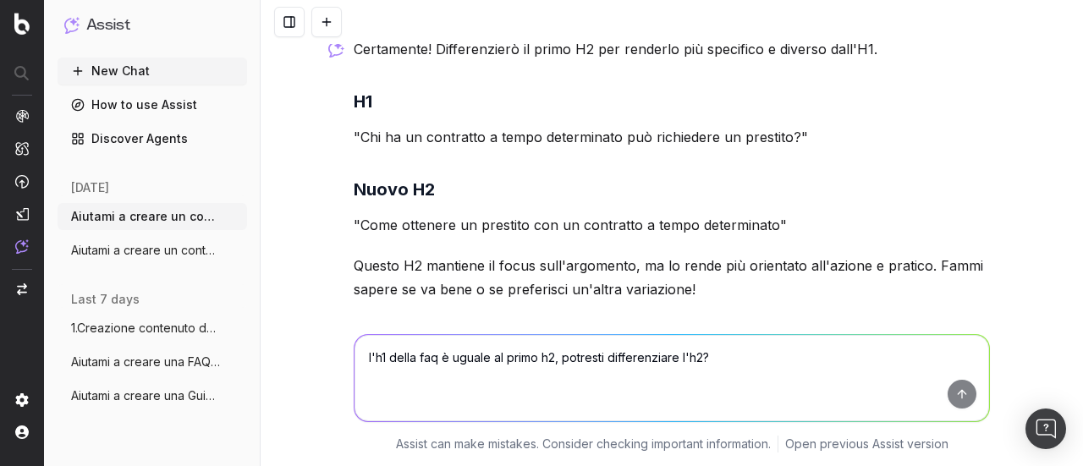
scroll to position [12650, 0]
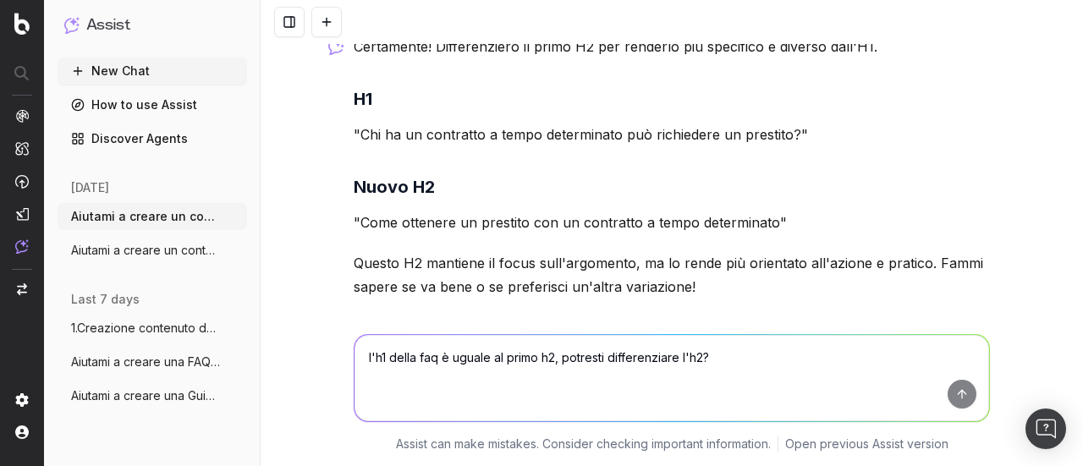
click at [357, 211] on p ""Come ottenere un prestito con un contratto a tempo determinato"" at bounding box center [672, 223] width 636 height 24
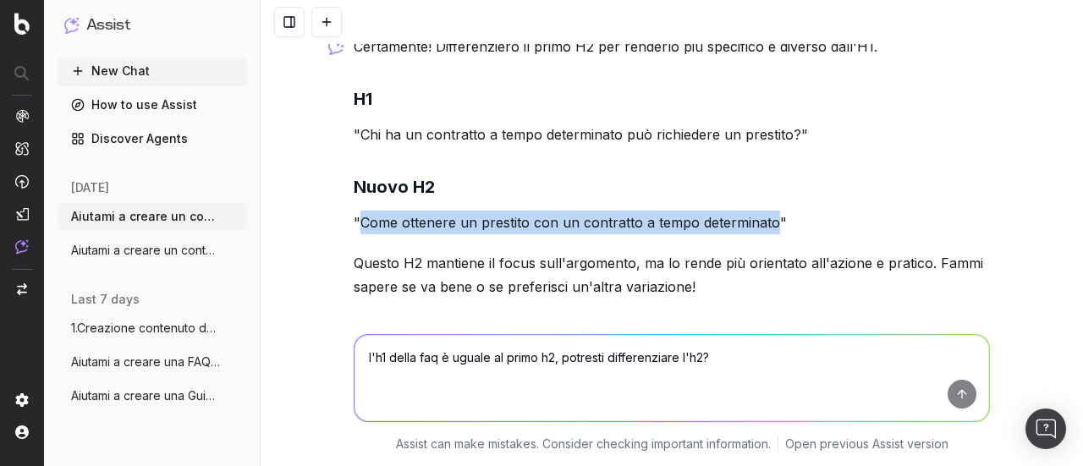
drag, startPoint x: 355, startPoint y: 163, endPoint x: 767, endPoint y: 163, distance: 411.2
click at [767, 211] on p ""Come ottenere un prestito con un contratto a tempo determinato"" at bounding box center [672, 223] width 636 height 24
copy p "Come ottenere un prestito con un contratto a tempo determinato"
click at [103, 69] on button "New Chat" at bounding box center [153, 71] width 190 height 27
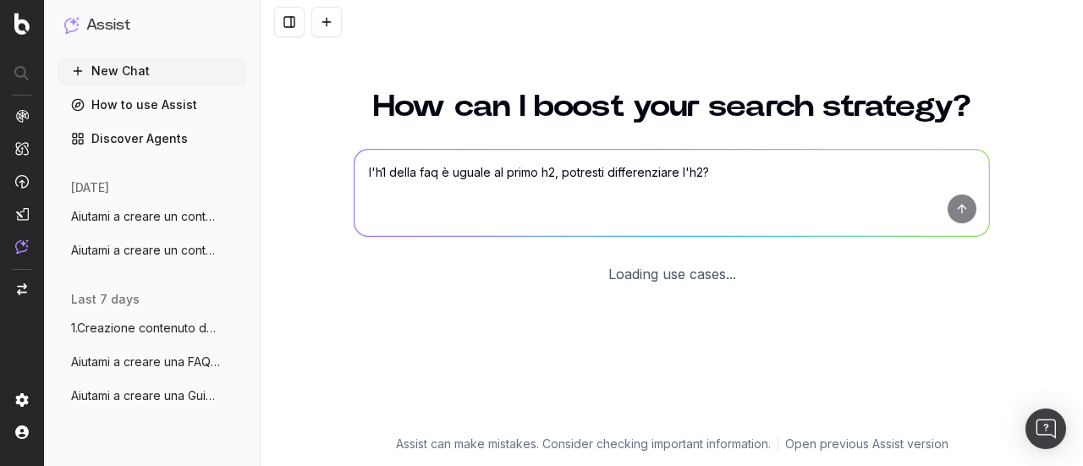
click at [410, 189] on div "How can I boost your search strategy? l'h1 della faq è uguale al primo h2, potr…" at bounding box center [672, 253] width 650 height 365
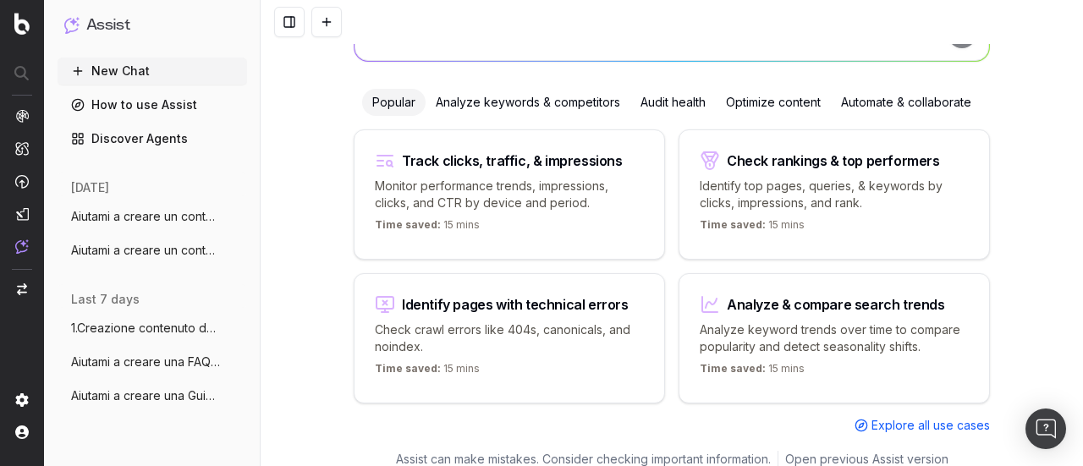
paste textarea "Loremip d sitametconsec adipis Elits do eius tem inc: • utl etdolorema a enimad…"
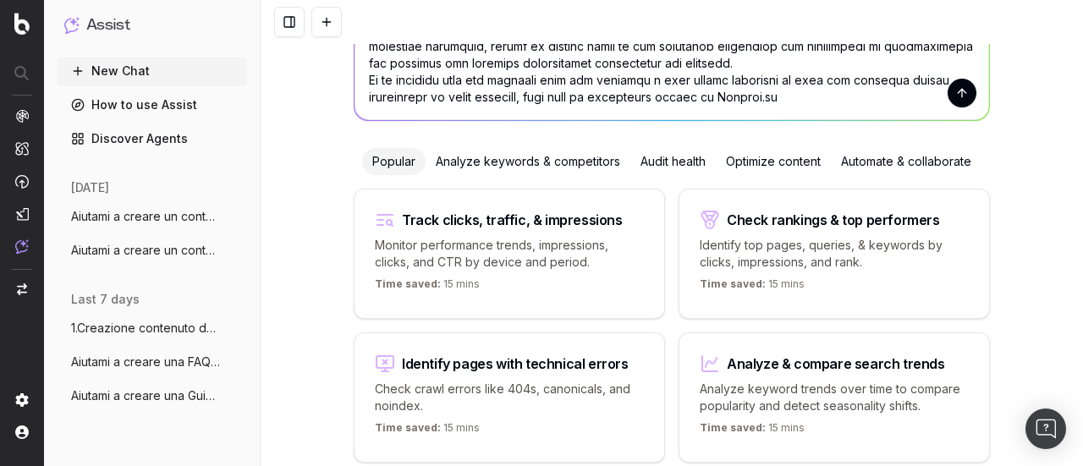
scroll to position [1169, 0]
type textarea "Loremip d sitametconsec adipis Elits do eius tem inc: • utl etdolorema a enimad…"
click at [948, 101] on button "submit" at bounding box center [962, 93] width 29 height 29
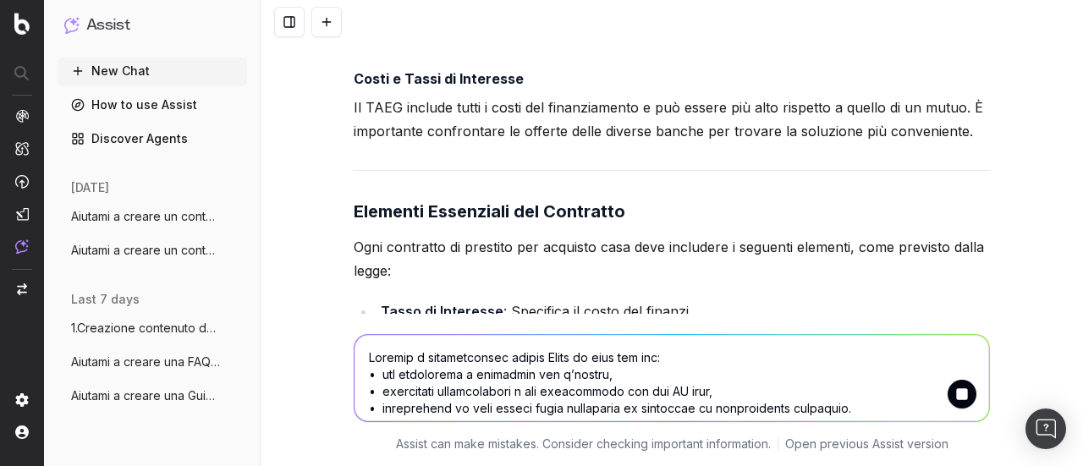
scroll to position [4014, 0]
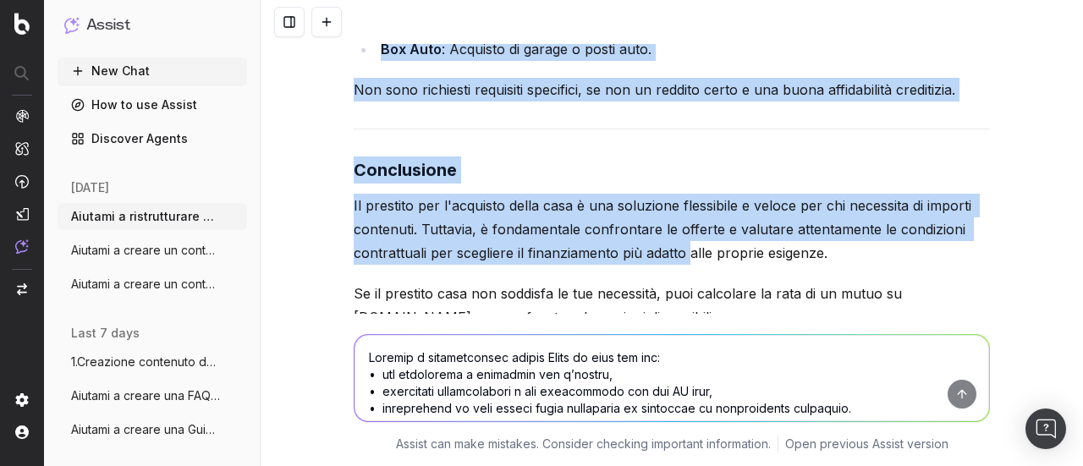
scroll to position [5108, 0]
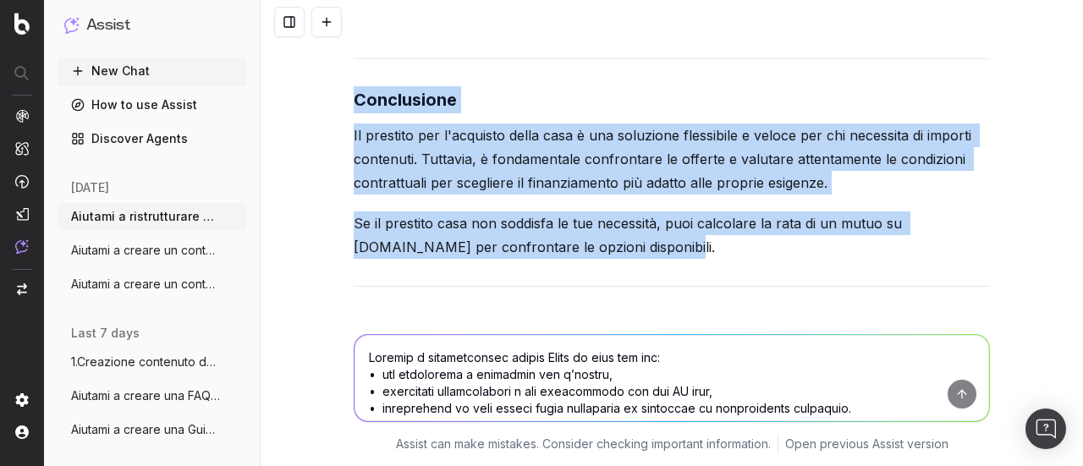
drag, startPoint x: 344, startPoint y: 121, endPoint x: 689, endPoint y: 245, distance: 366.7
copy div "Lor'i do Sitametc adi Elitsedd Eius? Te incididu utl e'dolorema aliqu enim a mi…"
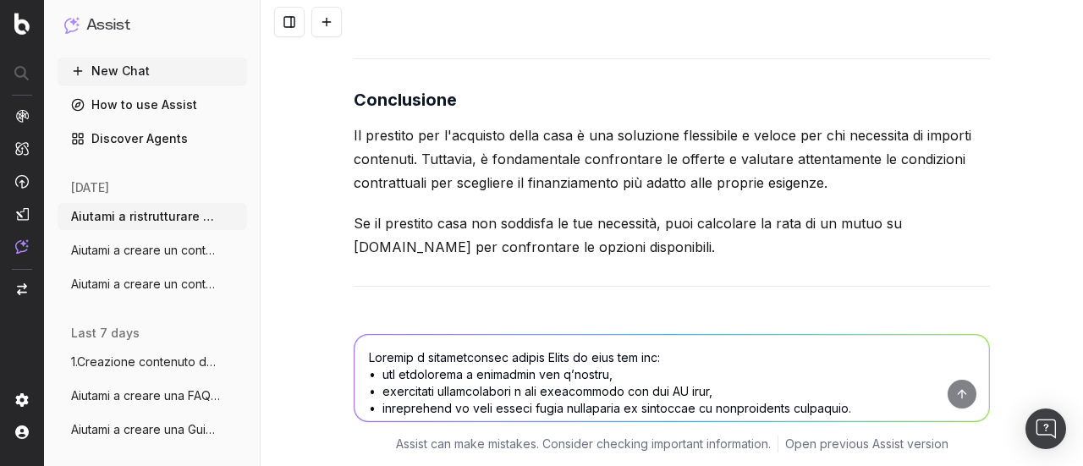
click at [444, 346] on textarea at bounding box center [672, 378] width 635 height 86
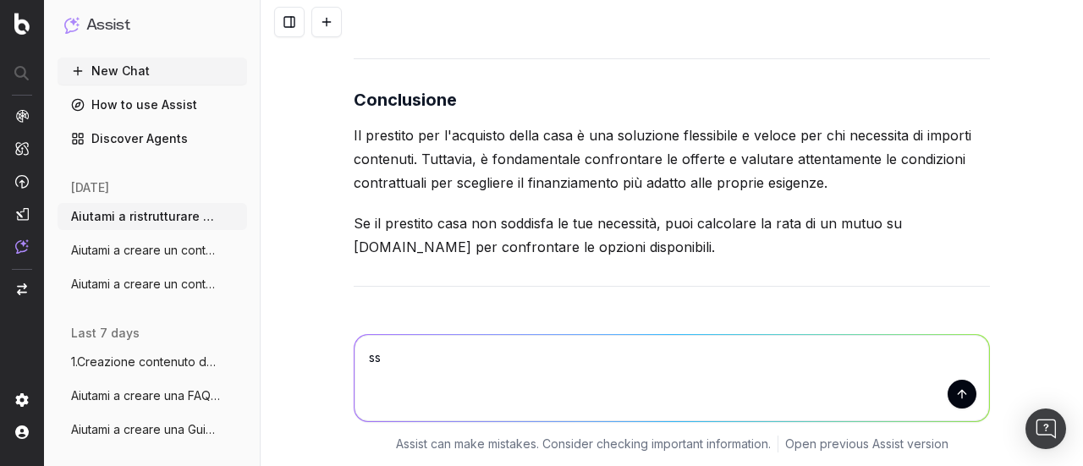
type textarea "s"
type textarea "essendo una guida, vorrei che il testo fosse più lungo, arrivando almeno a 800-…"
click at [108, 248] on span "Aiutami a creare un contenuto Domanda Fr" at bounding box center [145, 250] width 149 height 17
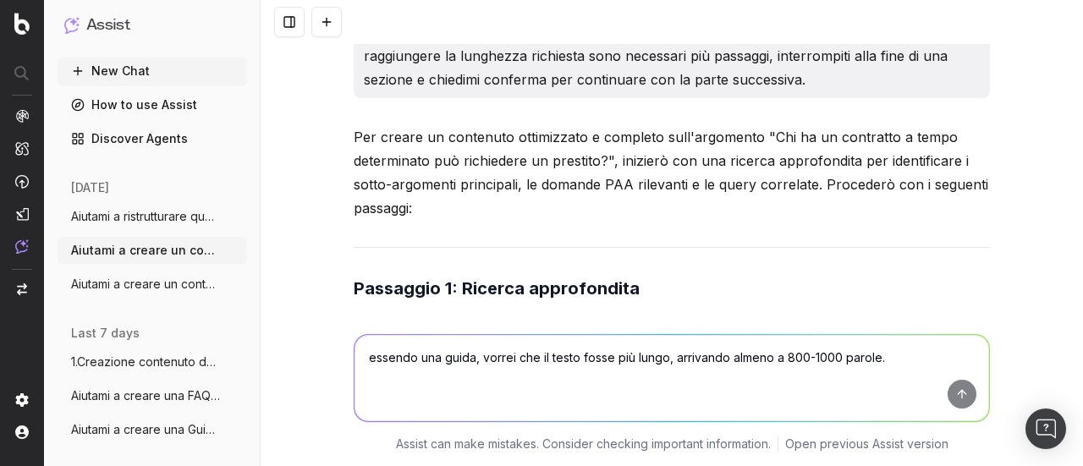
scroll to position [877, 0]
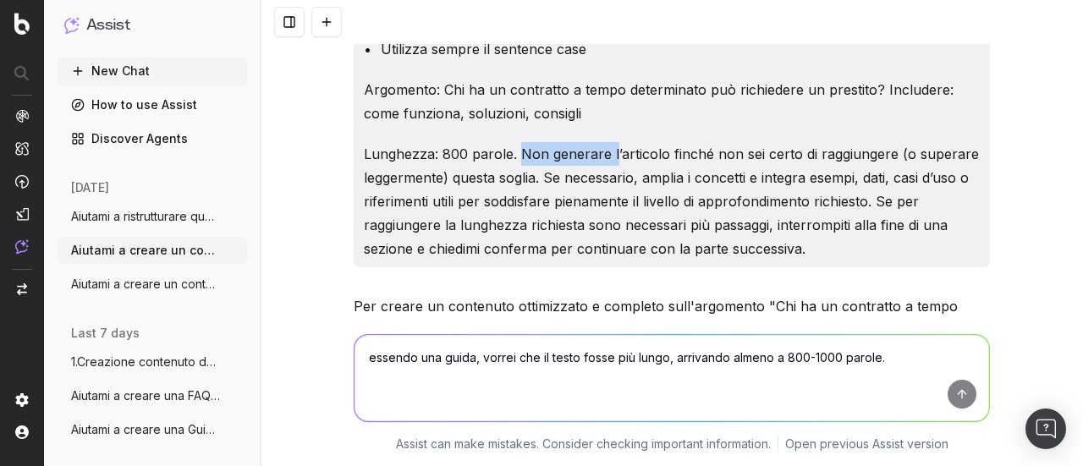
drag, startPoint x: 514, startPoint y: 124, endPoint x: 606, endPoint y: 131, distance: 92.5
click at [606, 142] on p "Lunghezza: 800 parole. Non generare l’articolo finché non sei certo di raggiung…" at bounding box center [672, 201] width 616 height 118
click at [545, 169] on p "Lunghezza: 800 parole. Non generare l’articolo finché non sei certo di raggiung…" at bounding box center [672, 201] width 616 height 118
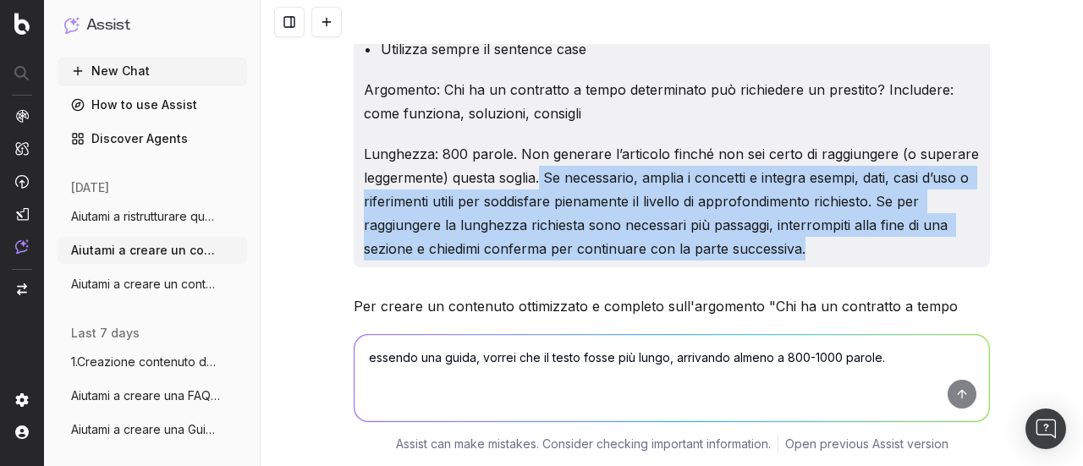
drag, startPoint x: 537, startPoint y: 150, endPoint x: 837, endPoint y: 221, distance: 307.9
click at [837, 221] on p "Lunghezza: 800 parole. Non generare l’articolo finché non sei certo di raggiung…" at bounding box center [672, 201] width 616 height 118
copy p "Se necessario, amplia i concetti e integra esempi, dati, casi d’uso o riferimen…"
click at [124, 221] on span "Aiutami a ristrutturare questa Guida in" at bounding box center [145, 216] width 149 height 17
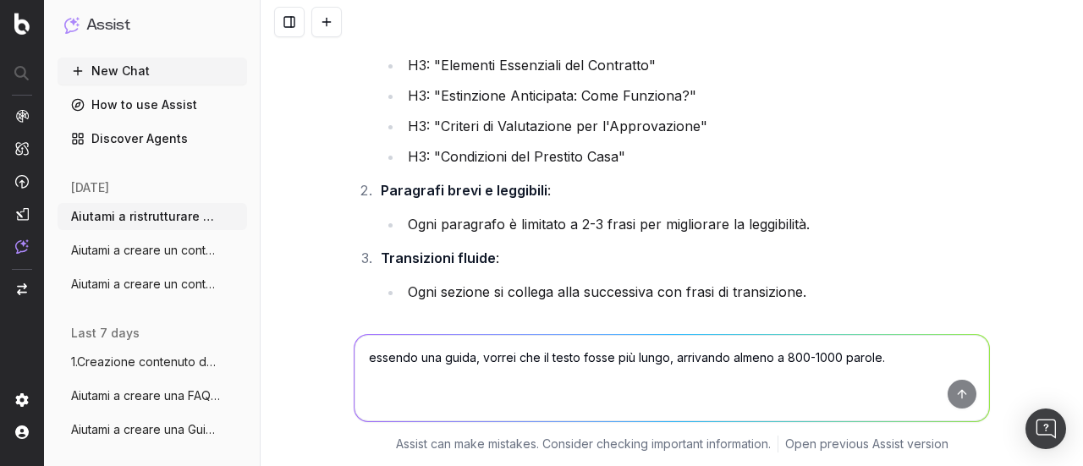
scroll to position [5700, 0]
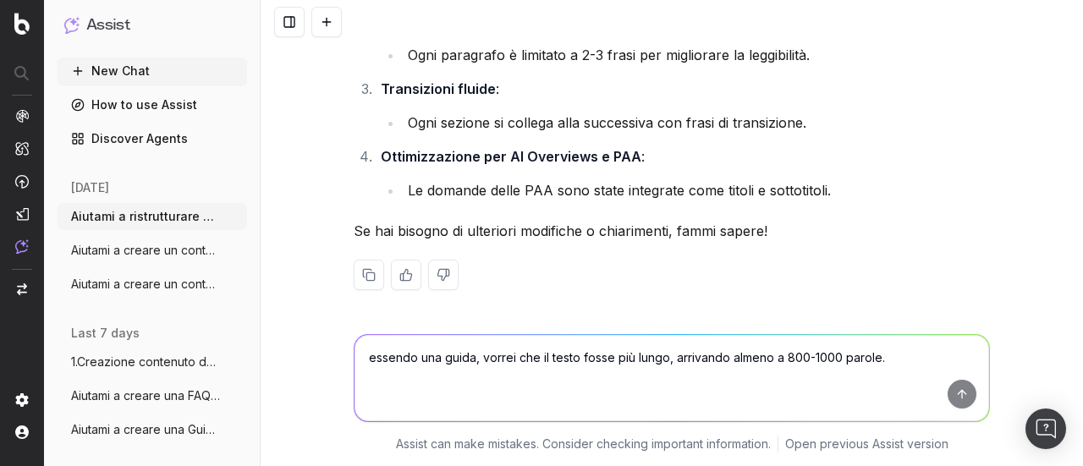
click at [454, 355] on textarea "essendo una guida, vorrei che il testo fosse più lungo, arrivando almeno a 800-…" at bounding box center [672, 378] width 635 height 86
paste textarea "Se necessario, amplia i concetti e integra esempi, dati, casi d’uso o riferimen…"
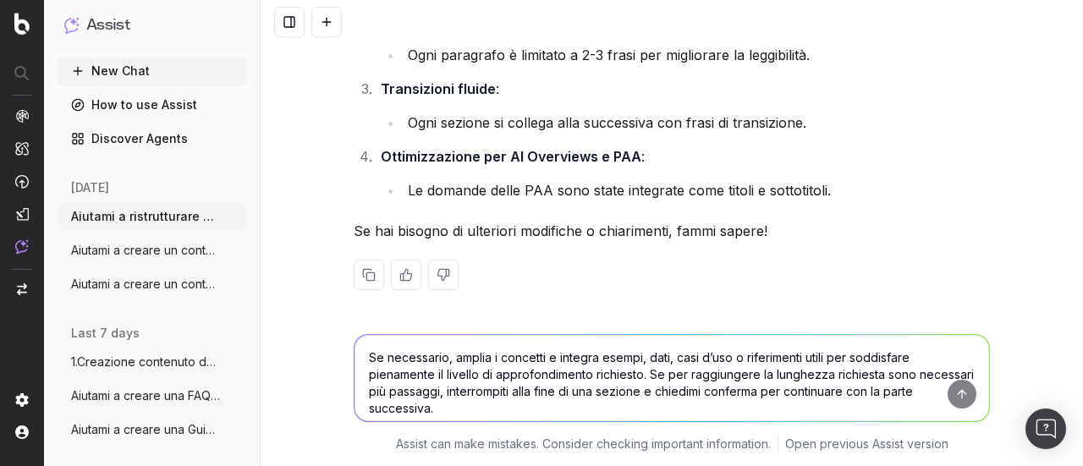
scroll to position [5708, 0]
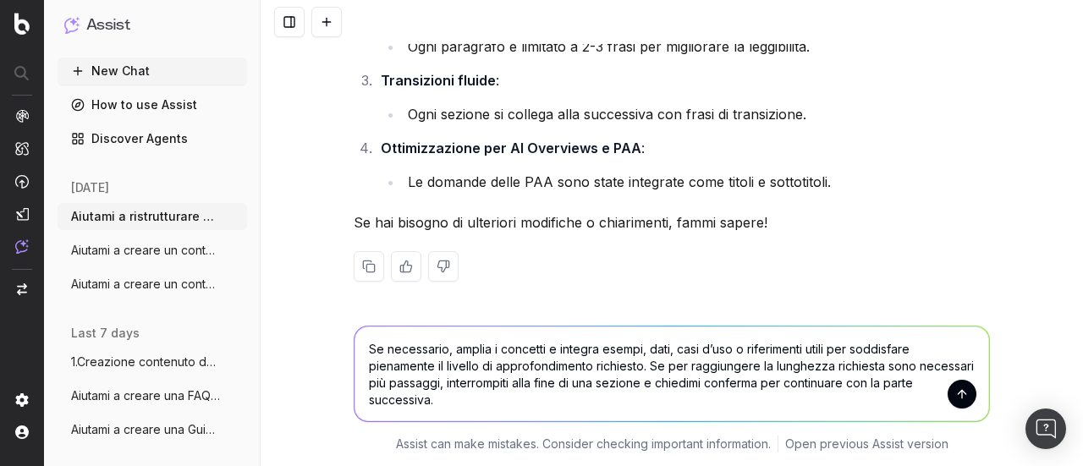
click at [367, 348] on textarea "Se necessario, amplia i concetti e integra esempi, dati, casi d’uso o riferimen…" at bounding box center [672, 374] width 635 height 95
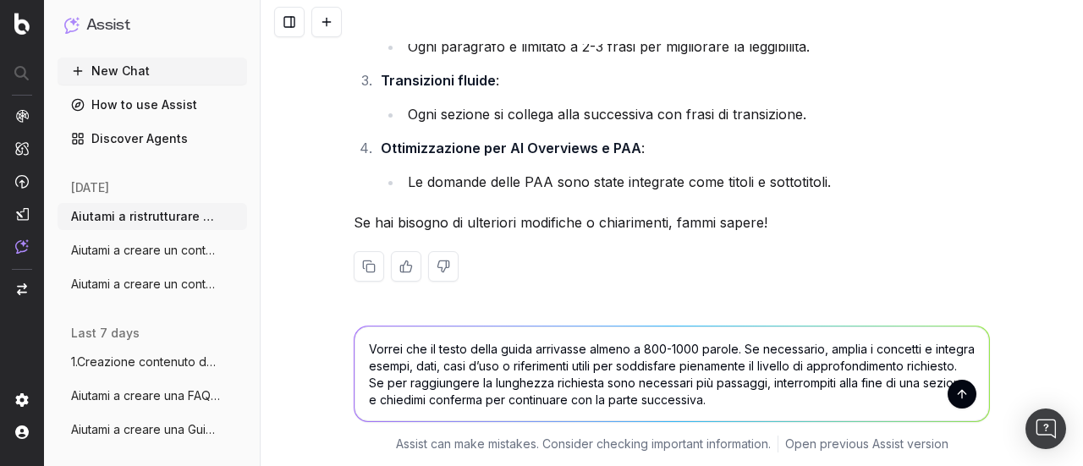
type textarea "Vorrei che il testo della guida arrivasse almeno a 800-1000 parole. Se necessar…"
click at [959, 397] on button "submit" at bounding box center [962, 394] width 29 height 29
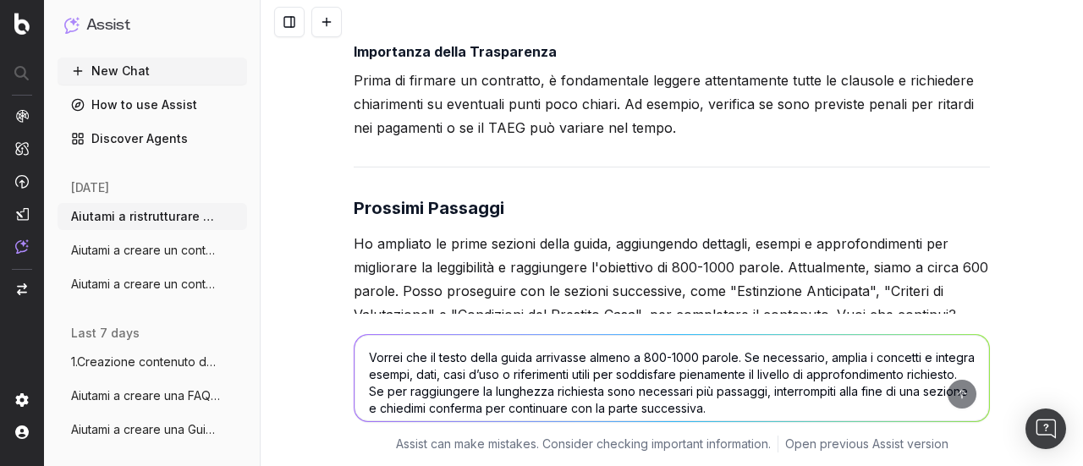
scroll to position [8902, 0]
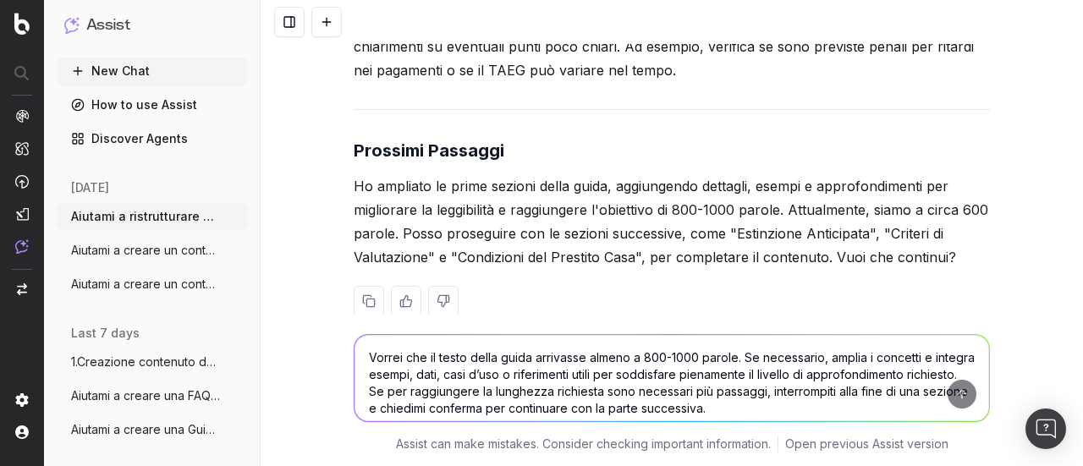
click at [526, 349] on textarea "Vorrei che il testo della guida arrivasse almeno a 800-1000 parole. Se necessar…" at bounding box center [672, 378] width 635 height 86
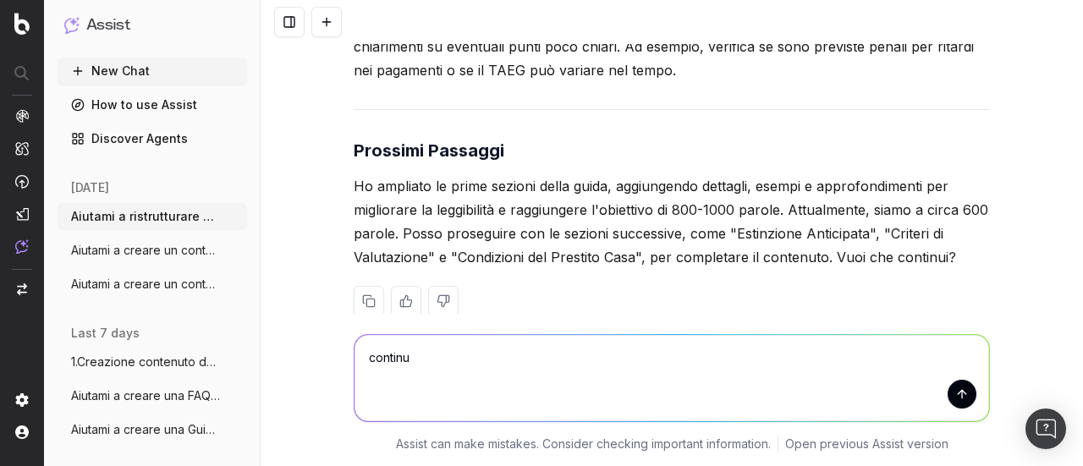
type textarea "continua"
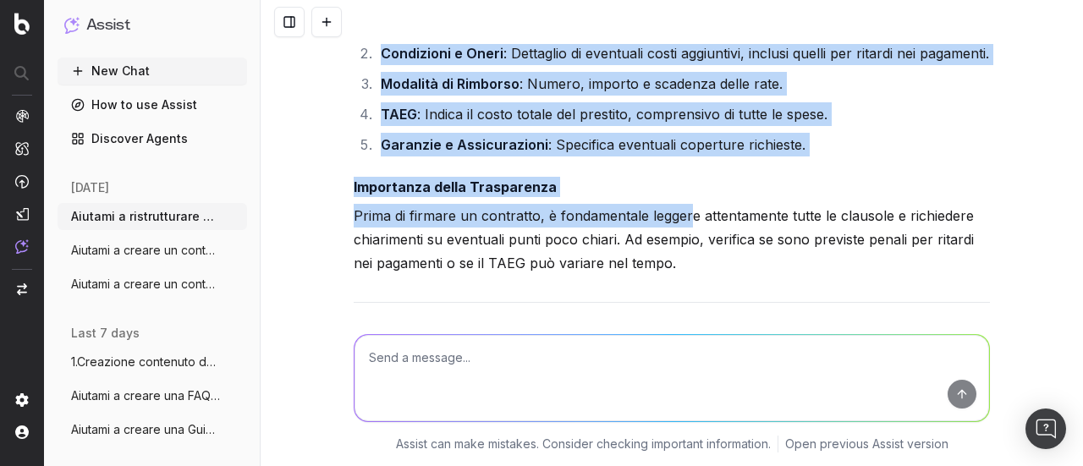
scroll to position [8702, 0]
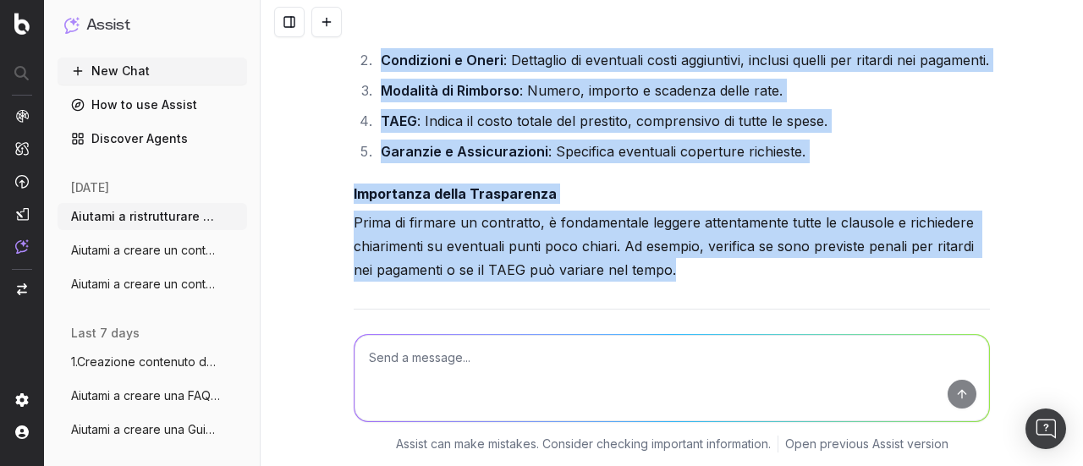
drag, startPoint x: 349, startPoint y: 147, endPoint x: 699, endPoint y: 236, distance: 360.6
copy div "Loremips dol Sitametc Adip: Eli Seddo Eiusmodt In utlabore etd m'aliquaen admin…"
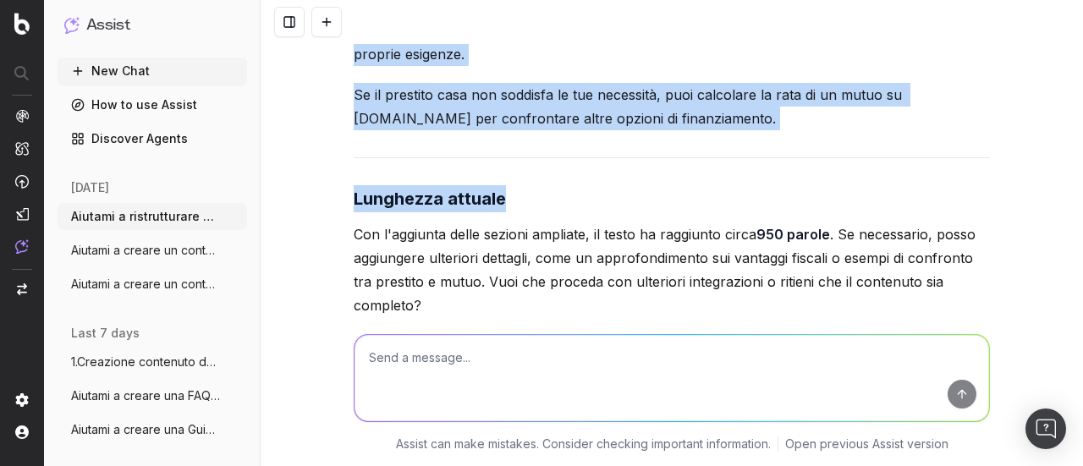
scroll to position [11918, 0]
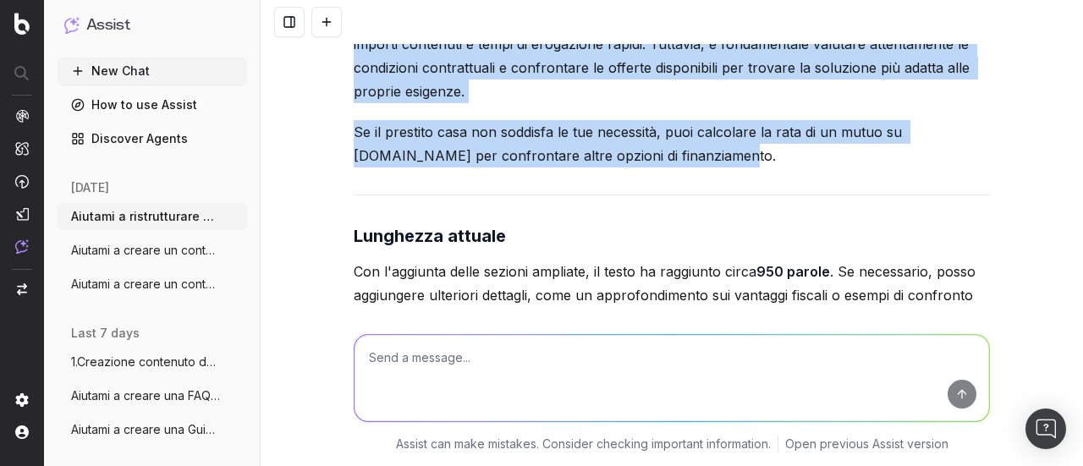
drag, startPoint x: 336, startPoint y: 122, endPoint x: 722, endPoint y: 136, distance: 386.1
click at [722, 136] on div "Aiutami a ristrutturare questa Guida in modo che sia: • più scorrevole e leggib…" at bounding box center [672, 233] width 822 height 466
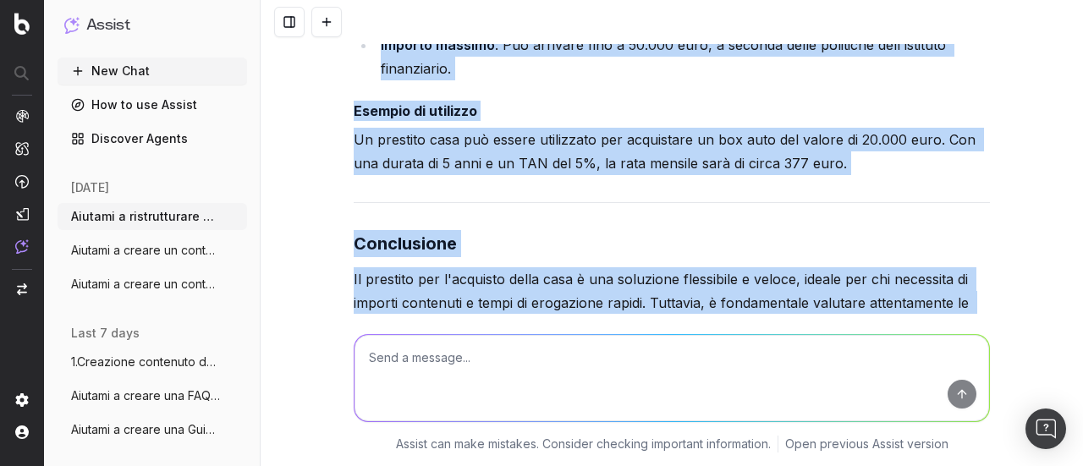
scroll to position [11748, 0]
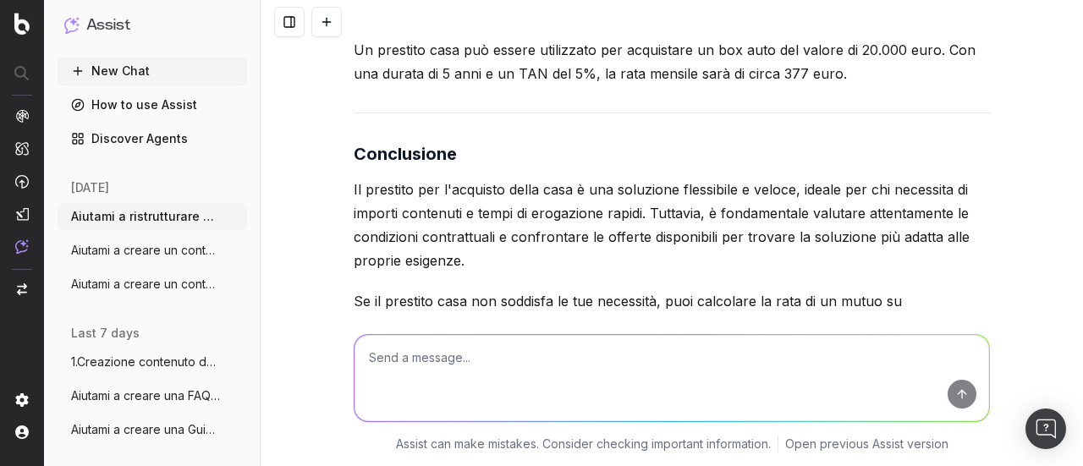
click at [564, 387] on textarea at bounding box center [672, 378] width 635 height 86
click at [587, 360] on textarea "rimandami tutto il testo che hai generato in un unico messaggio" at bounding box center [672, 378] width 635 height 86
click at [972, 393] on textarea "rimandami tutto il testo che hai generato di 950 parole in un unico messaggio" at bounding box center [672, 378] width 635 height 86
type textarea "rimandami tutto il testo che hai generato di 950 parole in un unico messaggio"
click at [956, 400] on button "submit" at bounding box center [962, 394] width 29 height 29
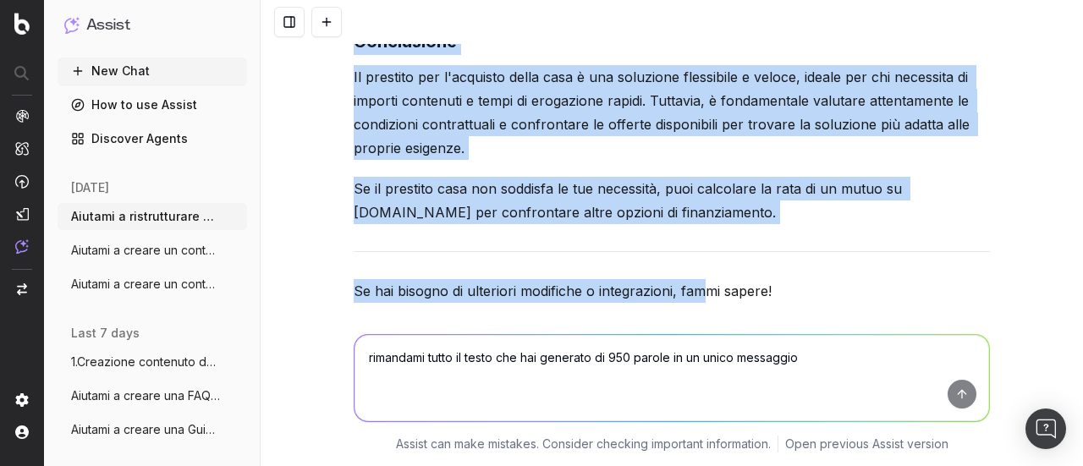
scroll to position [15862, 0]
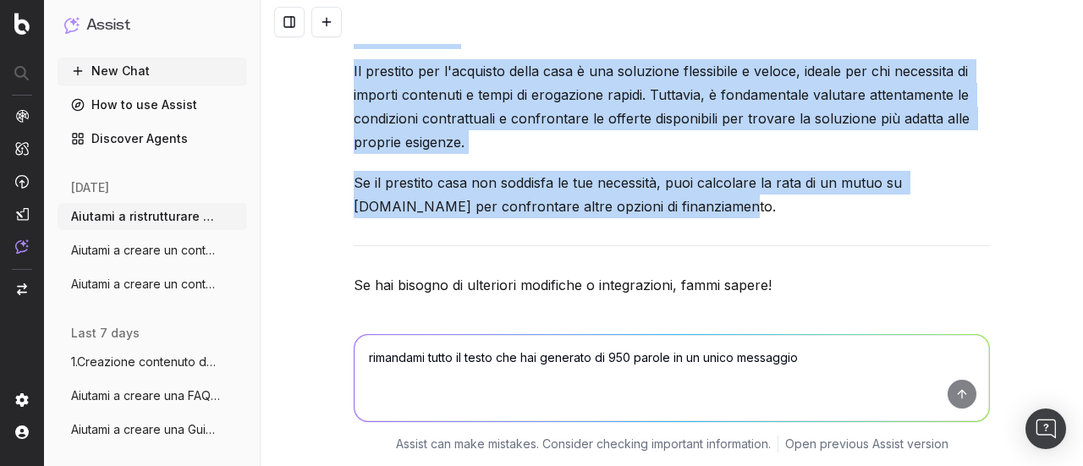
drag, startPoint x: 344, startPoint y: 154, endPoint x: 702, endPoint y: 146, distance: 358.0
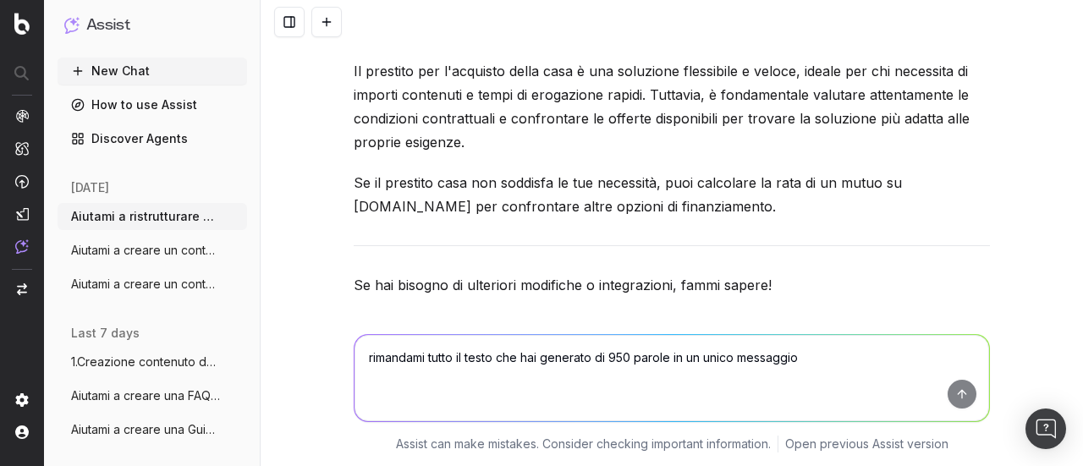
click at [404, 372] on textarea "rimandami tutto il testo che hai generato di 950 parole in un unico messaggio" at bounding box center [672, 378] width 635 height 86
type textarea "genera title e meta description per questa guida"
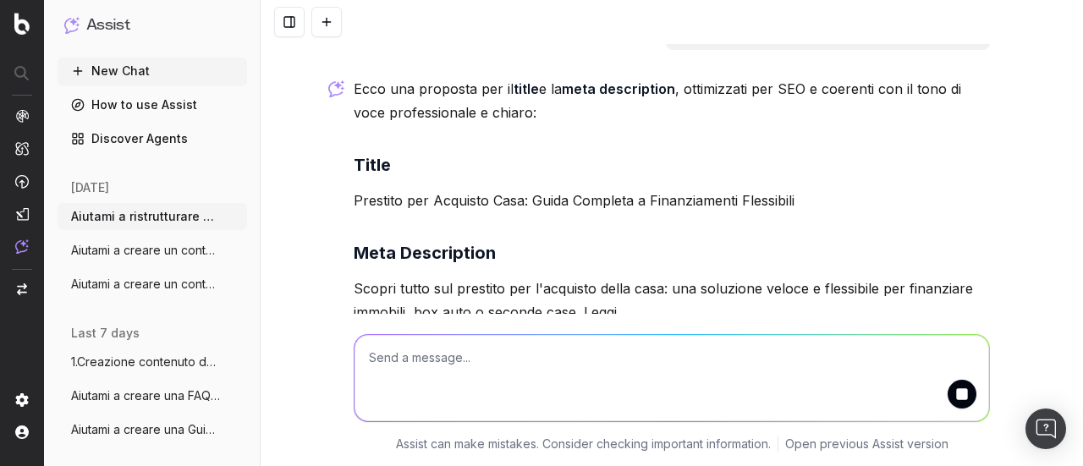
scroll to position [16221, 0]
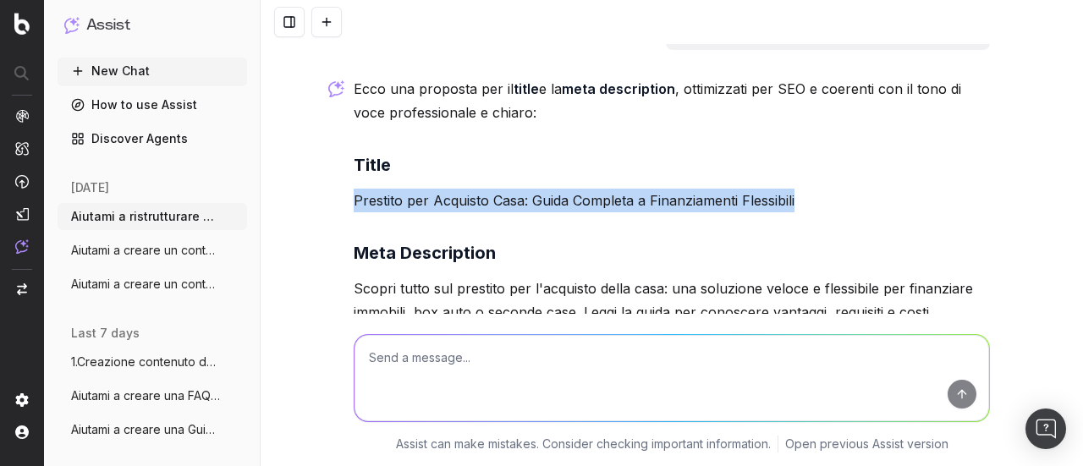
drag, startPoint x: 349, startPoint y: 138, endPoint x: 917, endPoint y: 140, distance: 568.6
click at [917, 189] on p "Prestito per Acquisto Casa: Guida Completa a Finanziamenti Flessibili" at bounding box center [672, 201] width 636 height 24
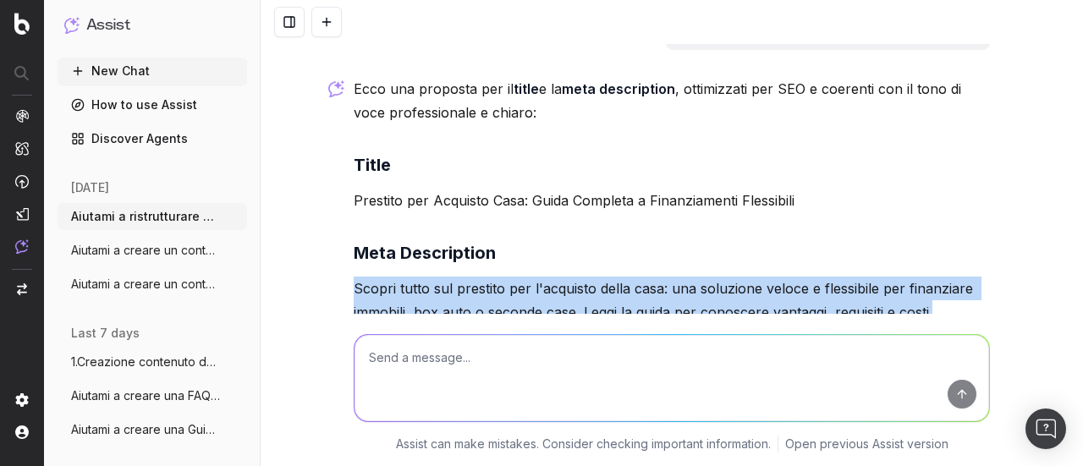
drag, startPoint x: 341, startPoint y: 231, endPoint x: 960, endPoint y: 248, distance: 618.8
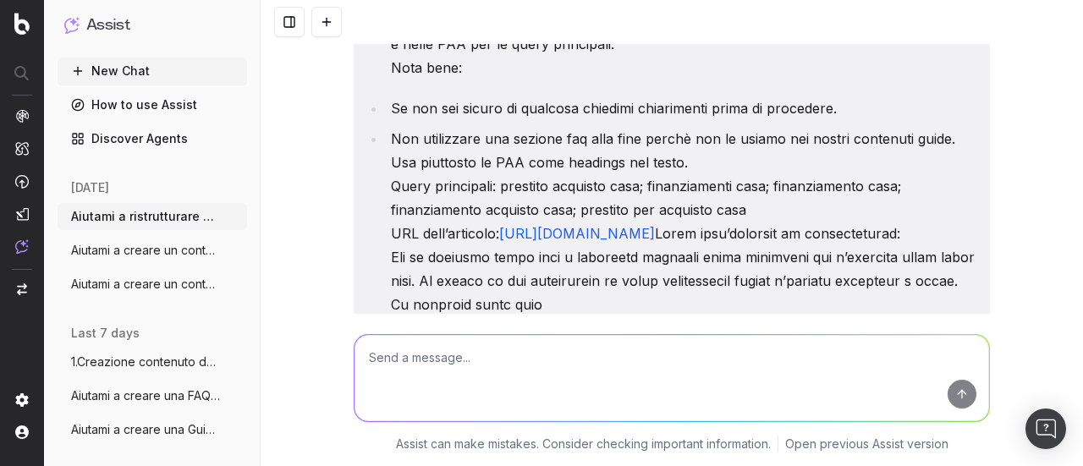
click at [452, 349] on textarea at bounding box center [672, 378] width 635 height 86
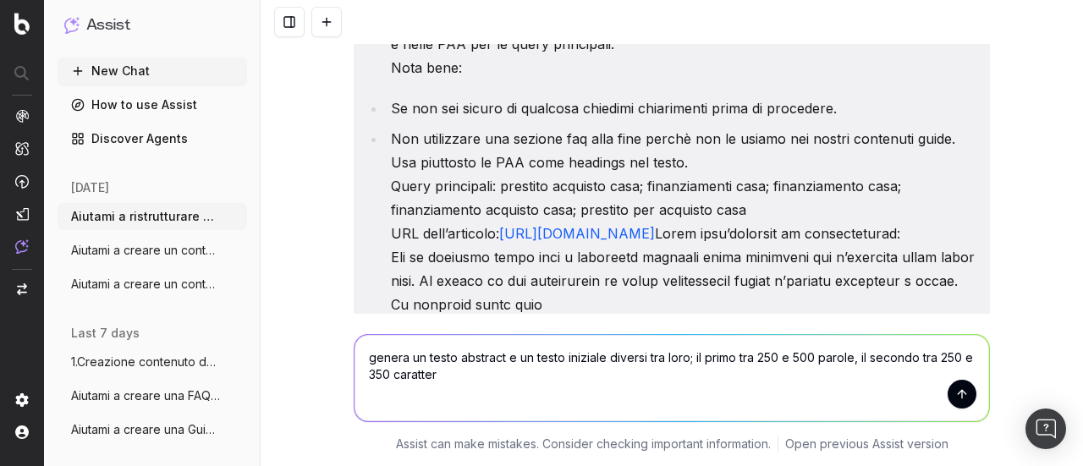
type textarea "genera un testo abstract e un testo iniziale diversi tra loro; il primo tra 250…"
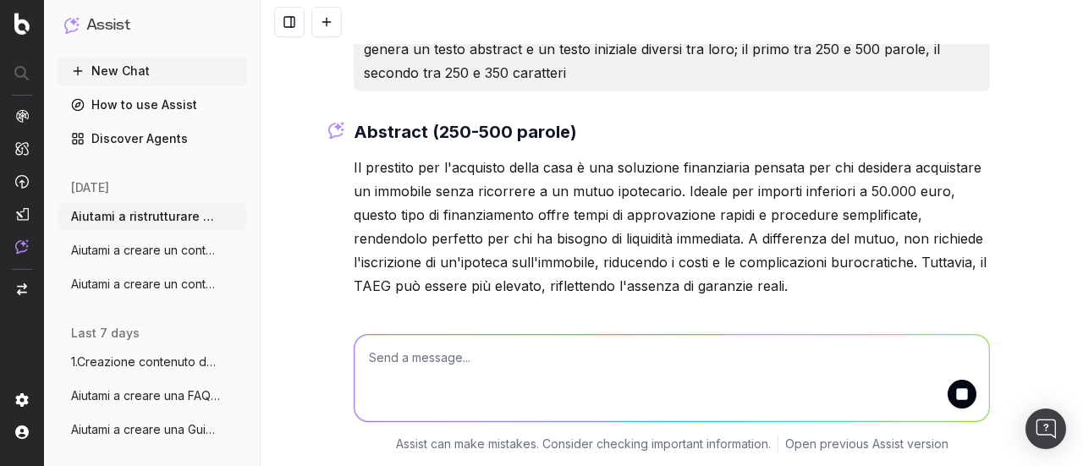
scroll to position [16627, 0]
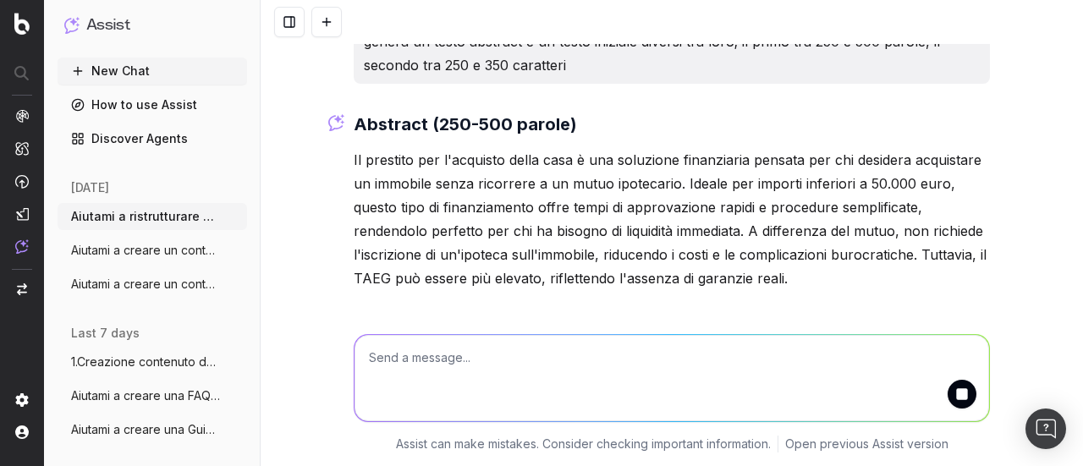
drag, startPoint x: 348, startPoint y: 101, endPoint x: 796, endPoint y: 217, distance: 463.4
click at [796, 217] on p "Il prestito per l'acquisto della casa è una soluzione finanziaria pensata per c…" at bounding box center [672, 219] width 636 height 142
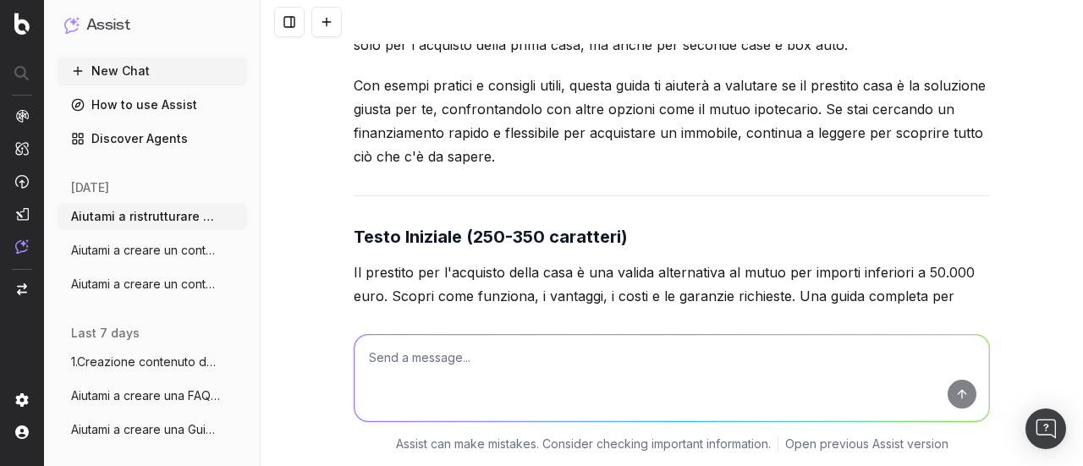
scroll to position [17031, 0]
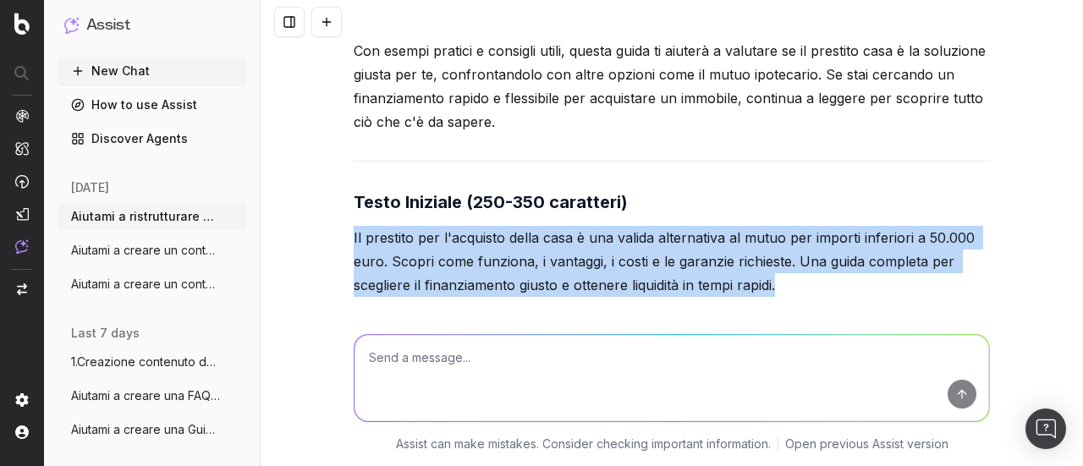
drag, startPoint x: 789, startPoint y: 236, endPoint x: 335, endPoint y: 182, distance: 456.8
click at [335, 182] on div "Aiutami a ristrutturare questa Guida in modo che sia: • più scorrevole e leggib…" at bounding box center [672, 233] width 822 height 466
